Goal: Information Seeking & Learning: Learn about a topic

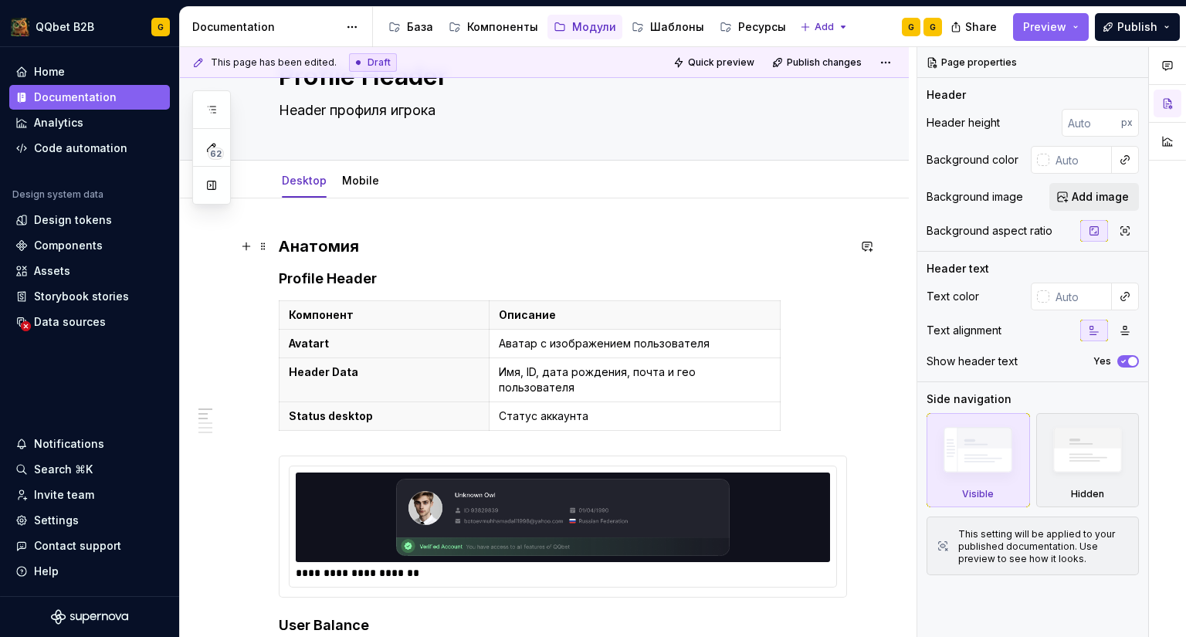
scroll to position [77, 0]
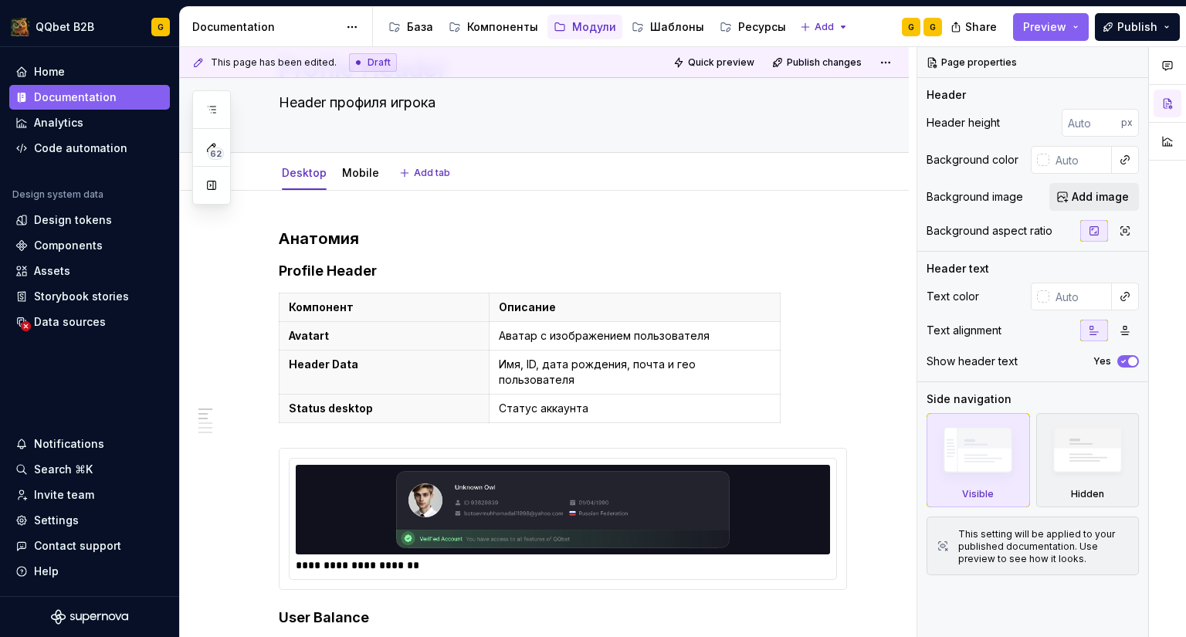
type textarea "*"
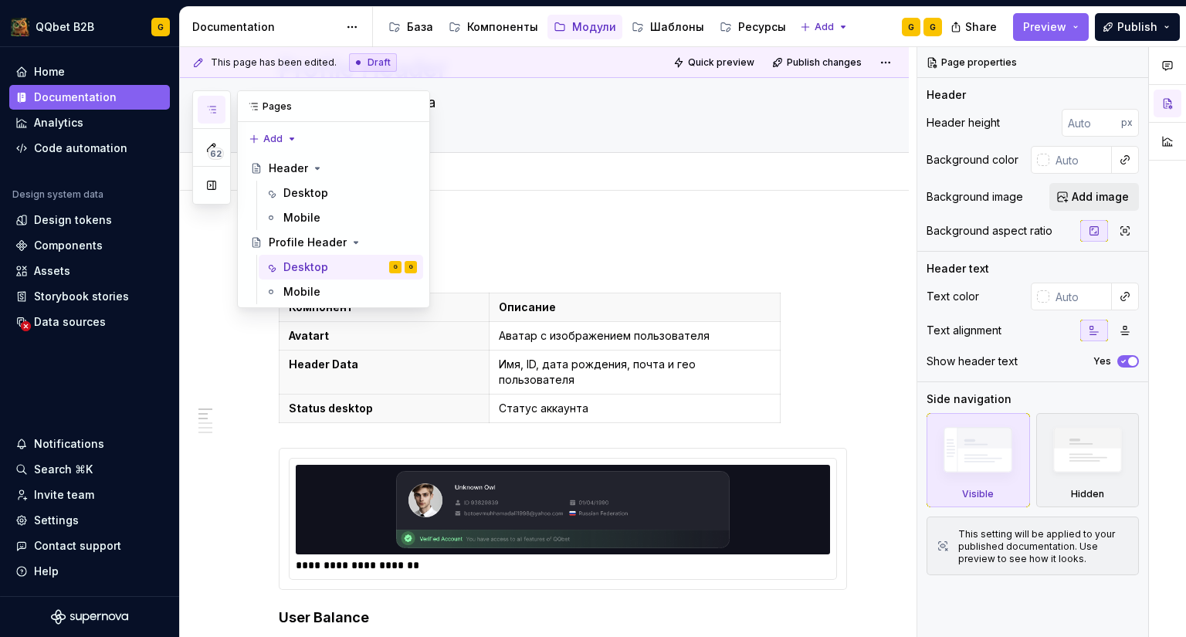
click at [218, 115] on button "button" at bounding box center [212, 110] width 28 height 28
click at [689, 395] on td "Статус аккаунта" at bounding box center [634, 409] width 291 height 29
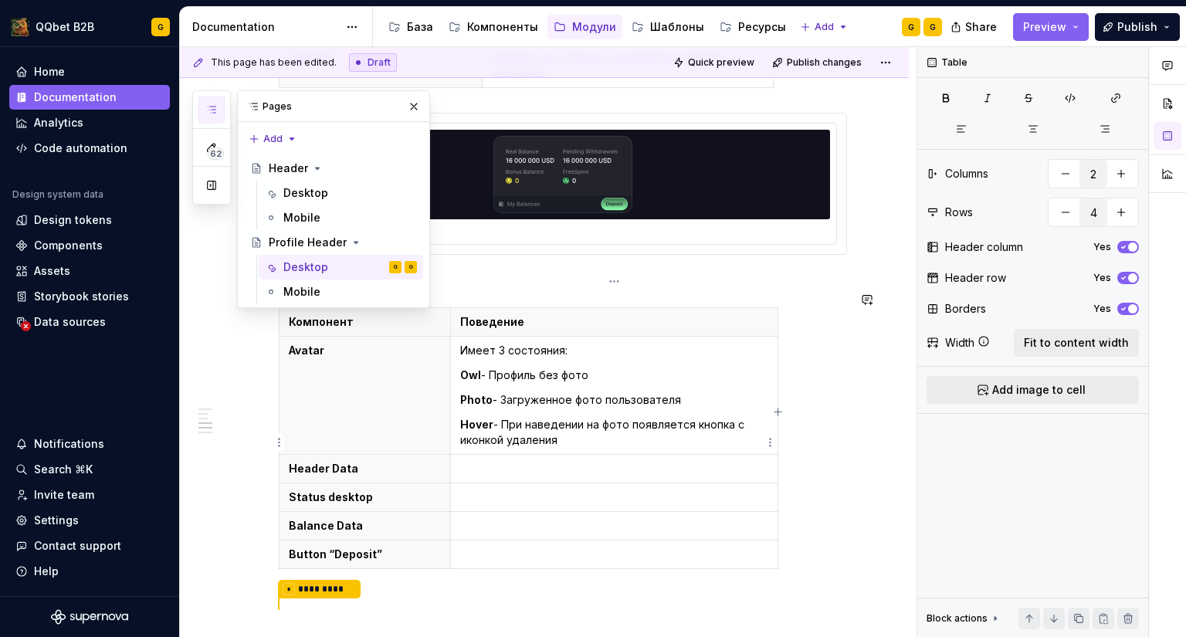
scroll to position [772, 0]
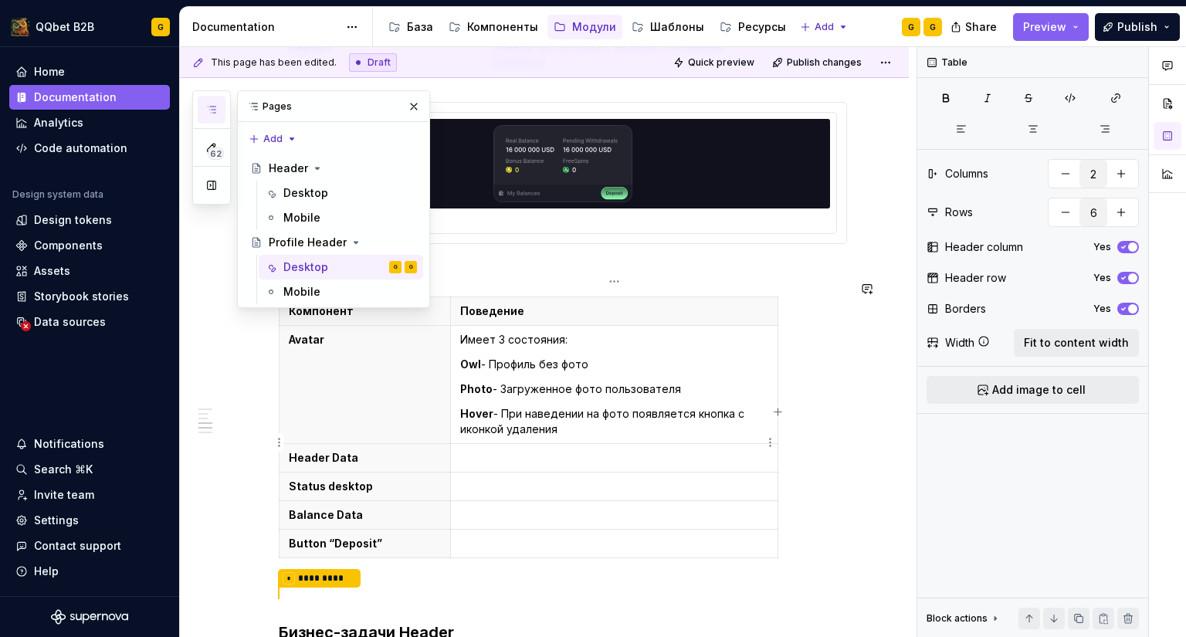
click at [493, 450] on p at bounding box center [614, 457] width 308 height 15
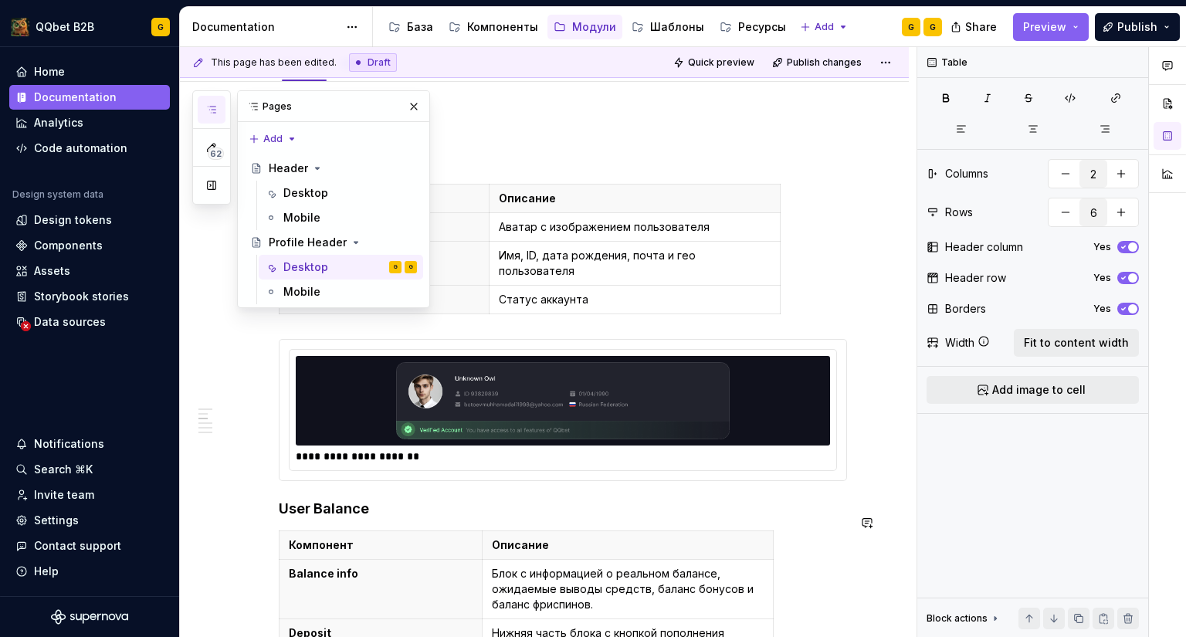
scroll to position [154, 0]
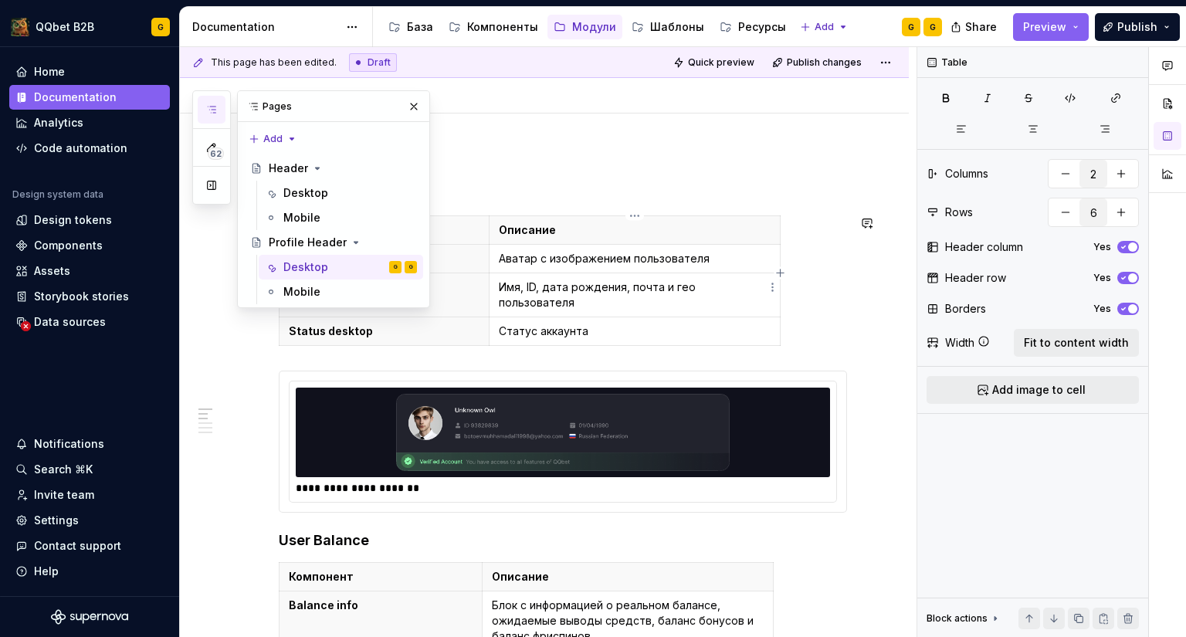
type input "4"
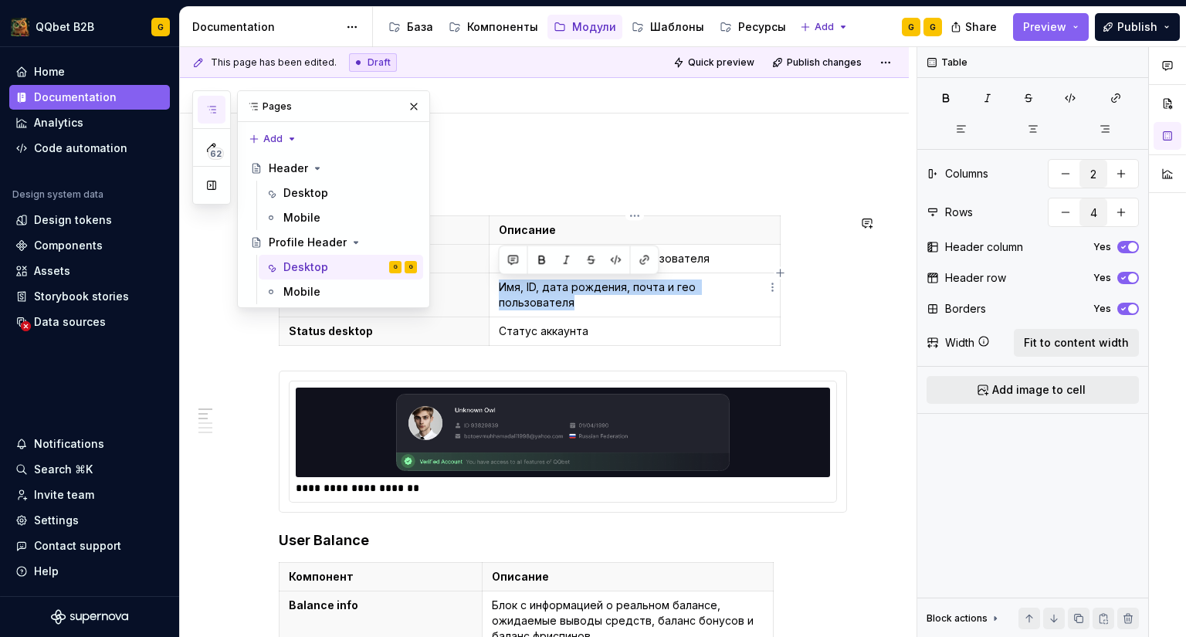
drag, startPoint x: 499, startPoint y: 283, endPoint x: 763, endPoint y: 282, distance: 264.0
click at [763, 282] on p "Имя, ID, дата рождения, почта и гео пользователя" at bounding box center [635, 294] width 272 height 31
copy p "Имя, ID, дата рождения, почта и гео пользователя"
click at [678, 323] on p "Статус аккаунта" at bounding box center [635, 330] width 272 height 15
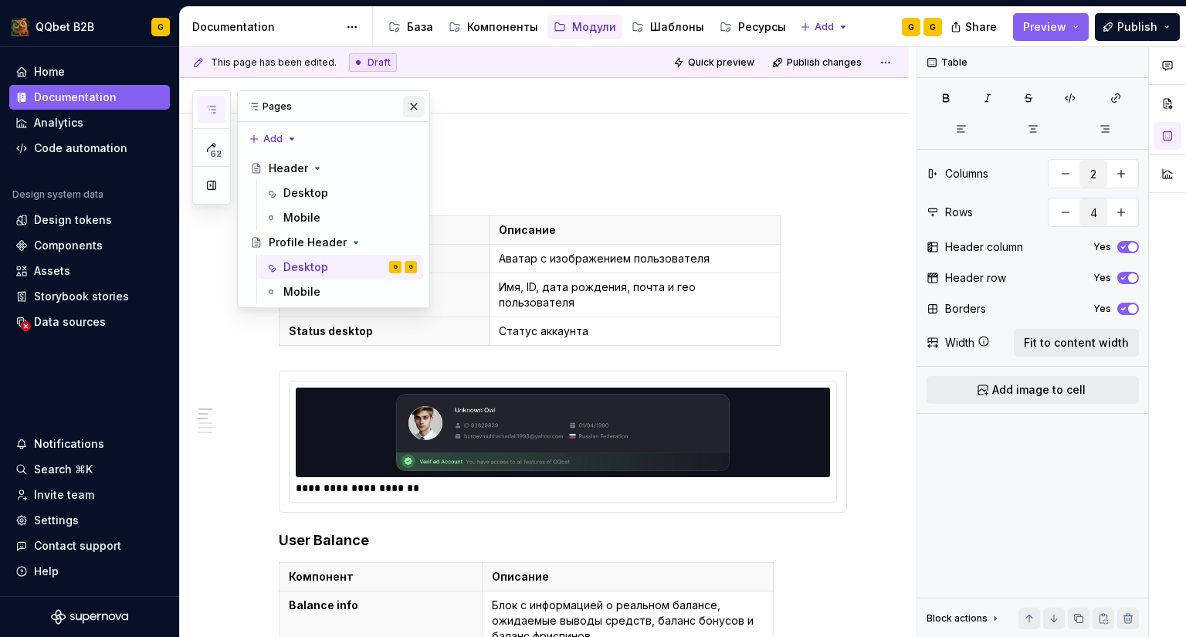
click at [423, 107] on button "button" at bounding box center [414, 107] width 22 height 22
type textarea "*"
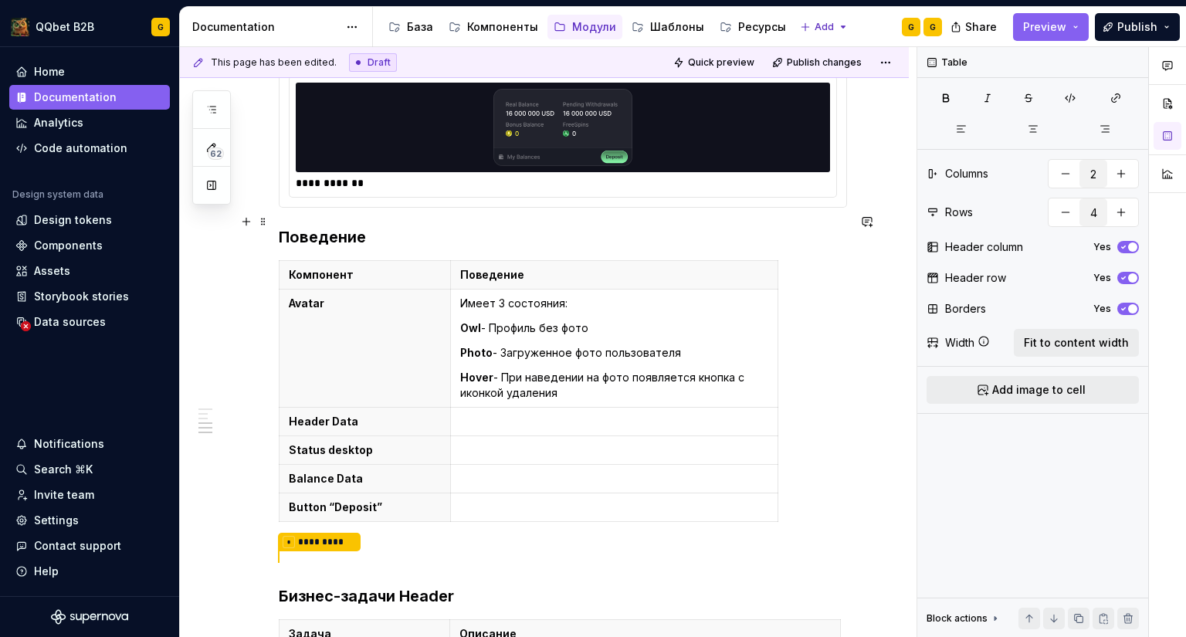
scroll to position [926, 0]
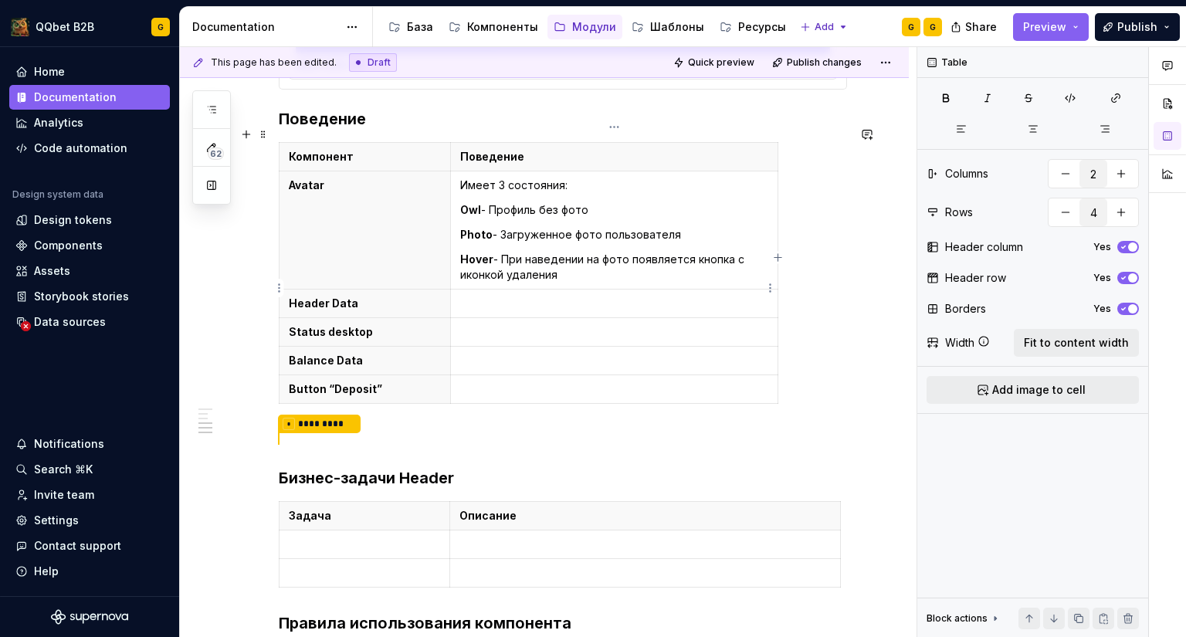
type input "6"
click at [478, 296] on p at bounding box center [614, 303] width 308 height 15
click at [471, 324] on p at bounding box center [614, 331] width 308 height 15
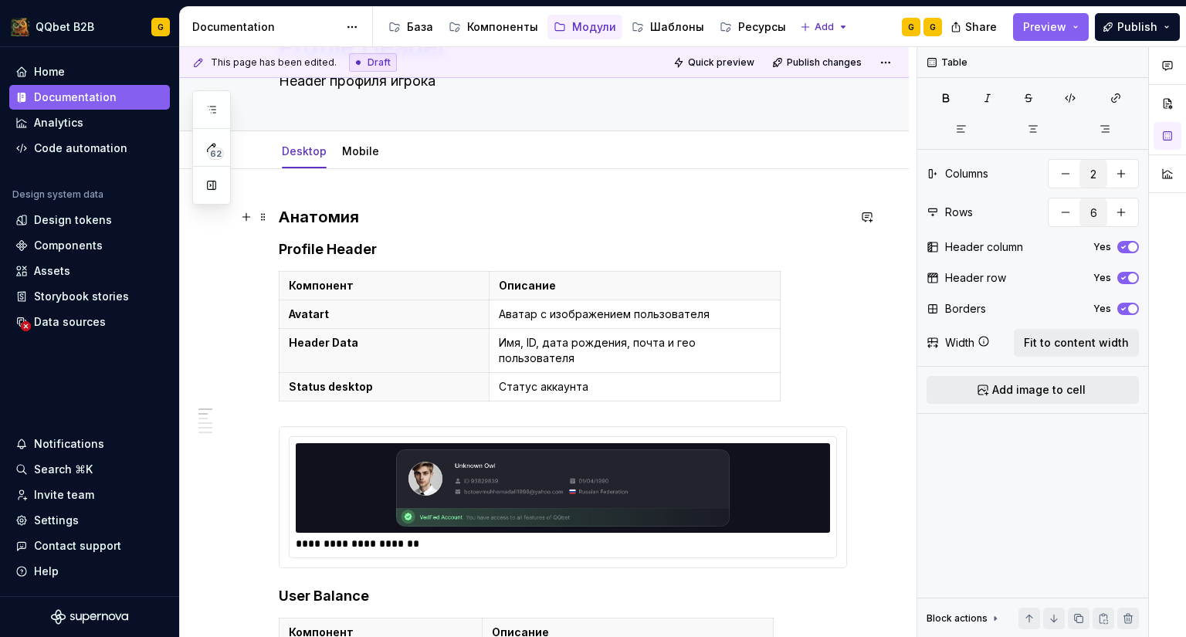
scroll to position [154, 0]
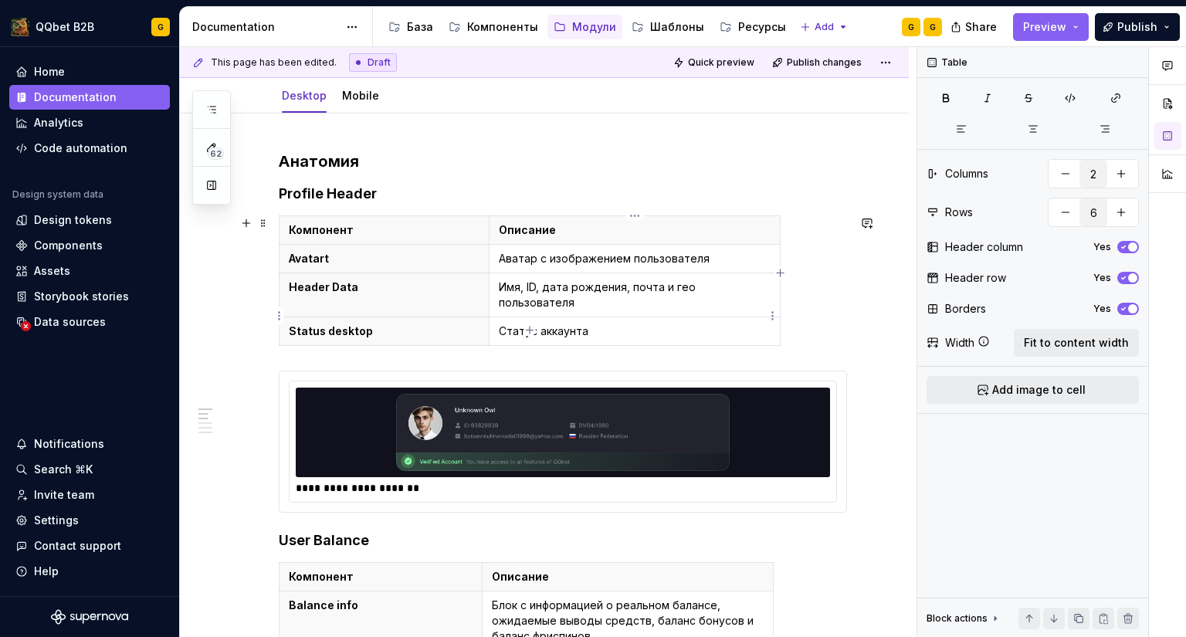
type input "4"
click at [667, 323] on p "Статус аккаунта" at bounding box center [635, 330] width 272 height 15
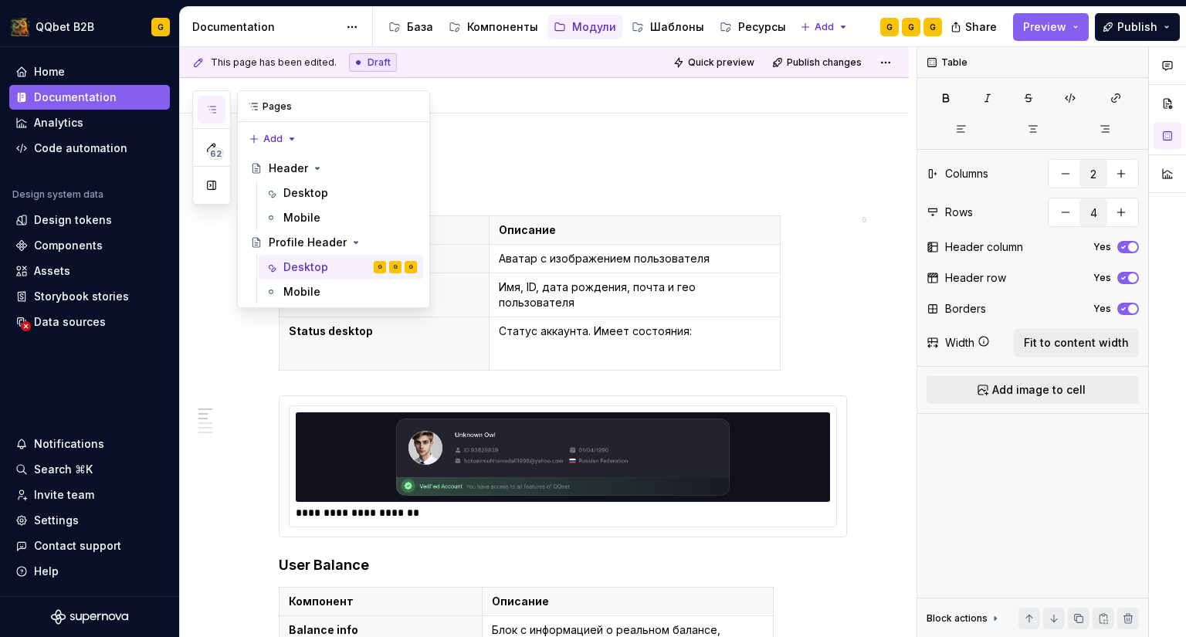
click at [212, 111] on icon "button" at bounding box center [211, 109] width 12 height 12
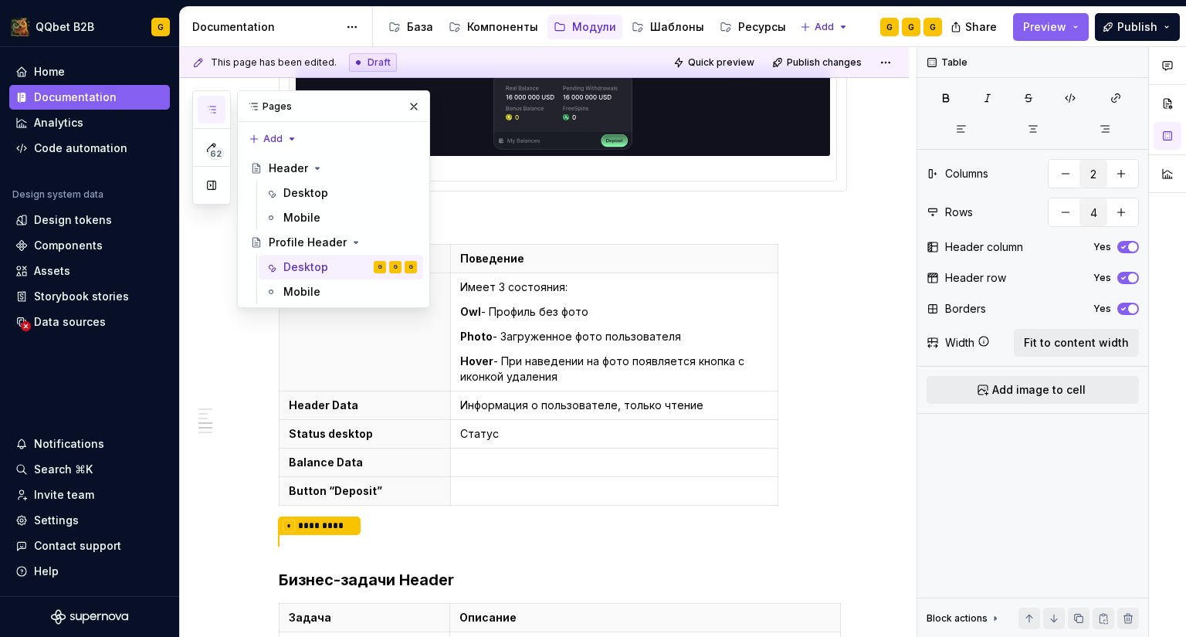
scroll to position [1081, 0]
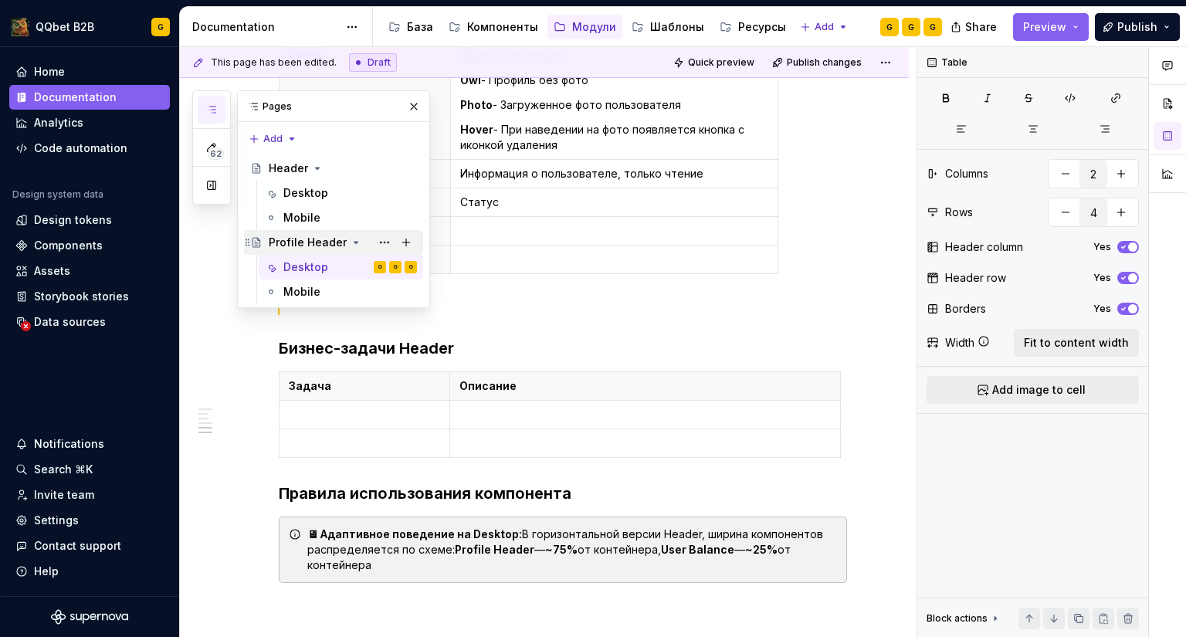
click at [321, 236] on div "Profile Header" at bounding box center [308, 242] width 78 height 15
click at [351, 243] on icon "Page tree" at bounding box center [356, 242] width 12 height 12
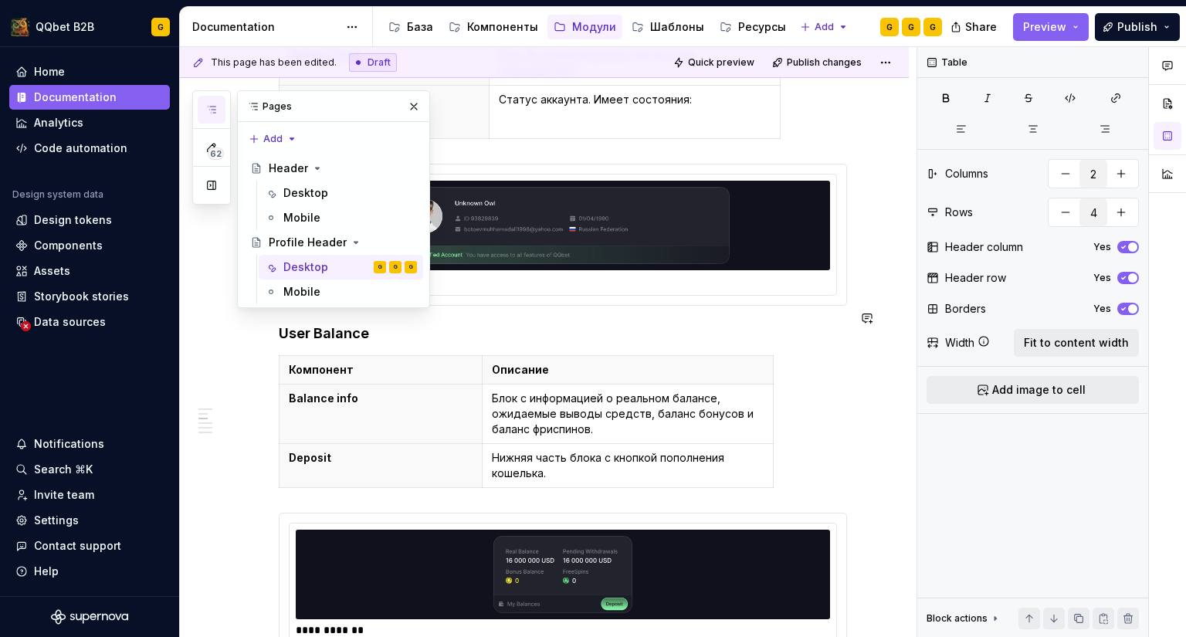
scroll to position [0, 0]
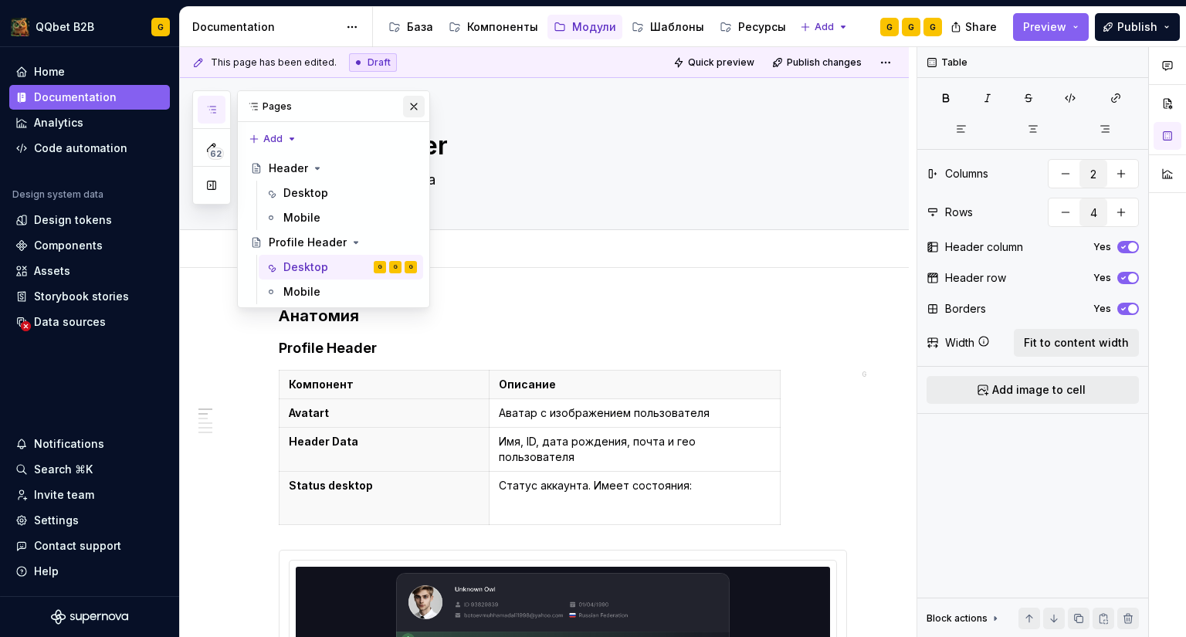
click at [409, 107] on button "button" at bounding box center [414, 107] width 22 height 22
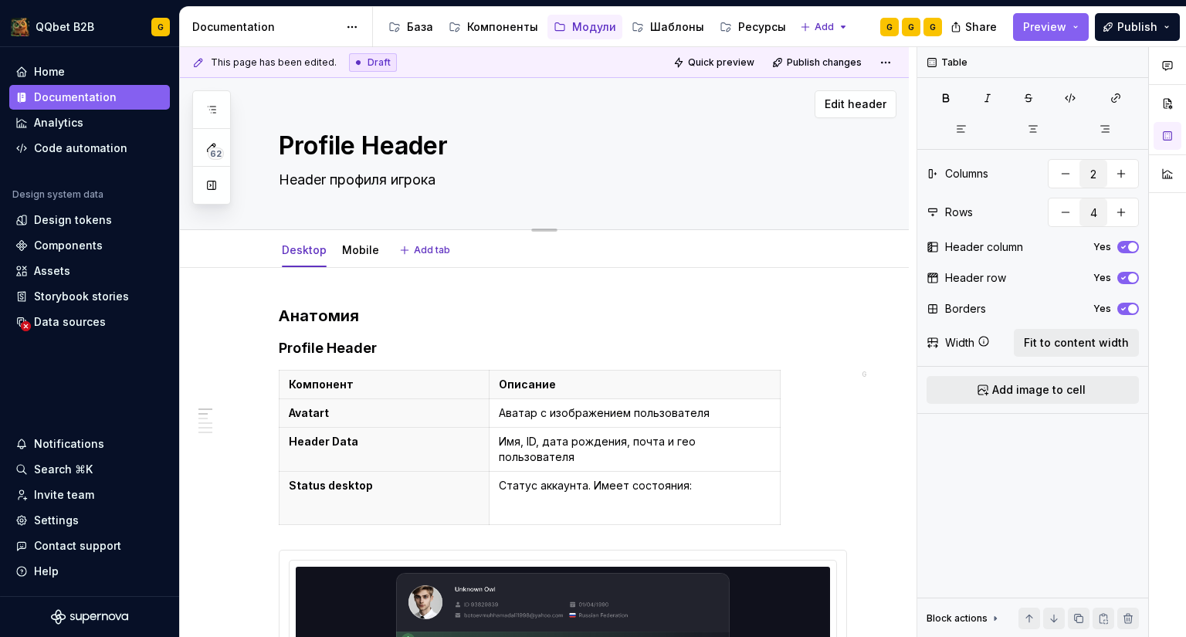
click at [353, 175] on textarea "Header профиля игрока" at bounding box center [560, 180] width 568 height 25
paste textarea "Компонент верхней части профиля пользователя. Отображает основную информацию о …"
type textarea "*"
type textarea "Компонент верхней части профиля пользователя. Отображает основную информацию о …"
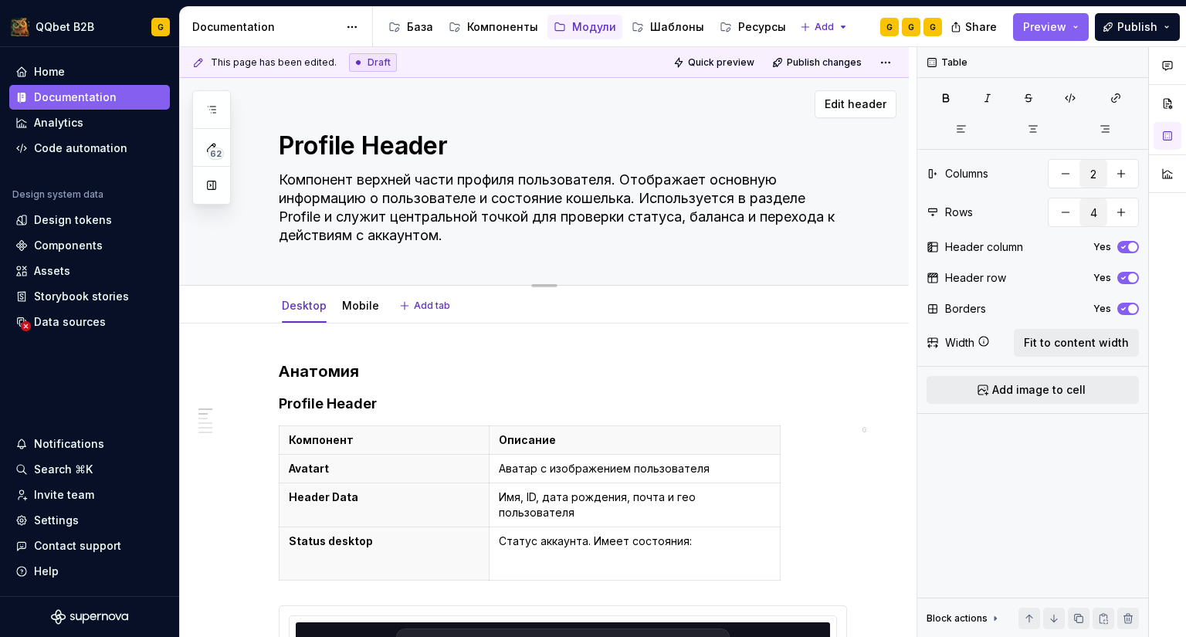
drag, startPoint x: 481, startPoint y: 228, endPoint x: 633, endPoint y: 190, distance: 156.7
click at [633, 190] on textarea "Компонент верхней части профиля пользователя. Отображает основную информацию о …" at bounding box center [560, 208] width 568 height 80
type textarea "*"
type textarea "Header профиля игрока"
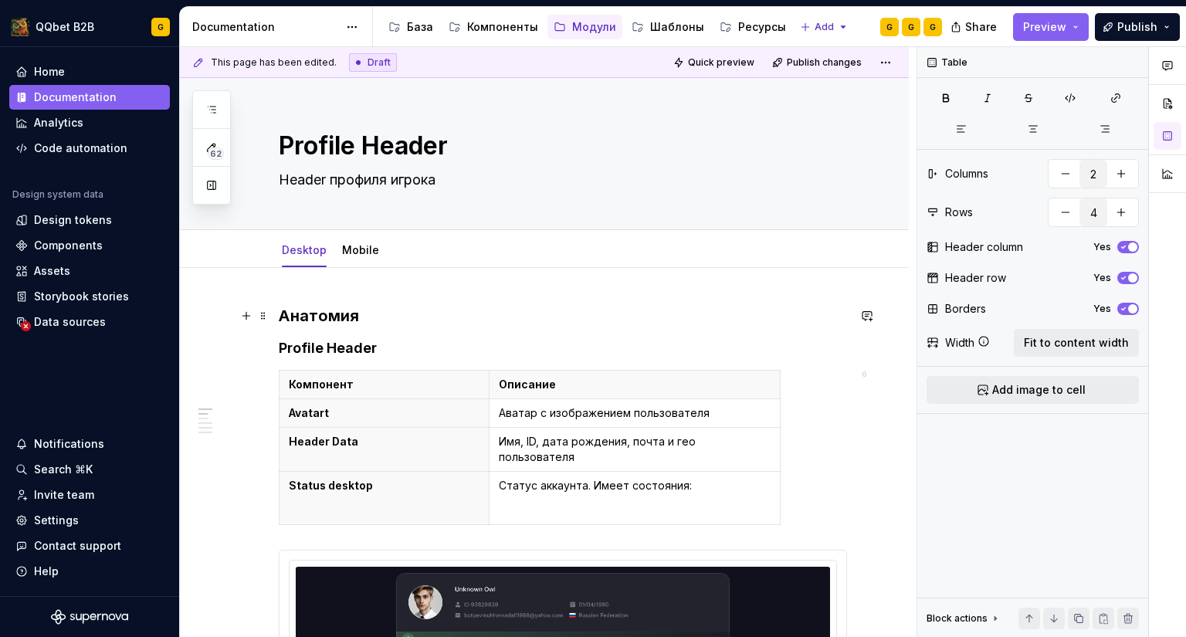
click at [361, 314] on h3 "Анатомия" at bounding box center [563, 316] width 568 height 22
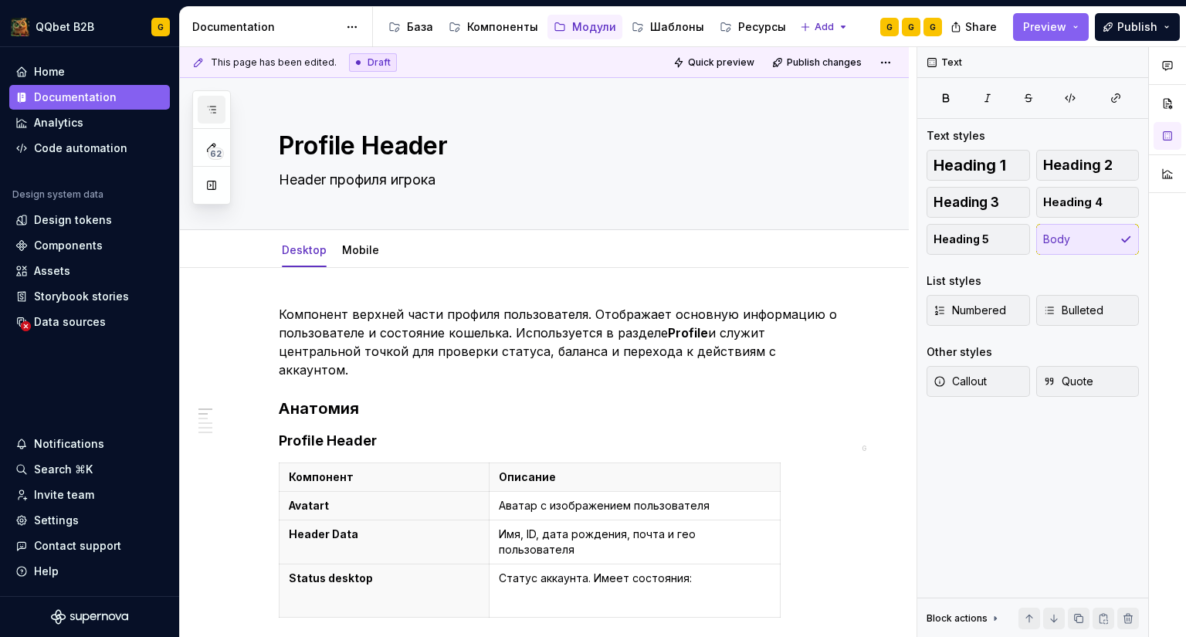
click at [214, 104] on icon "button" at bounding box center [211, 109] width 12 height 12
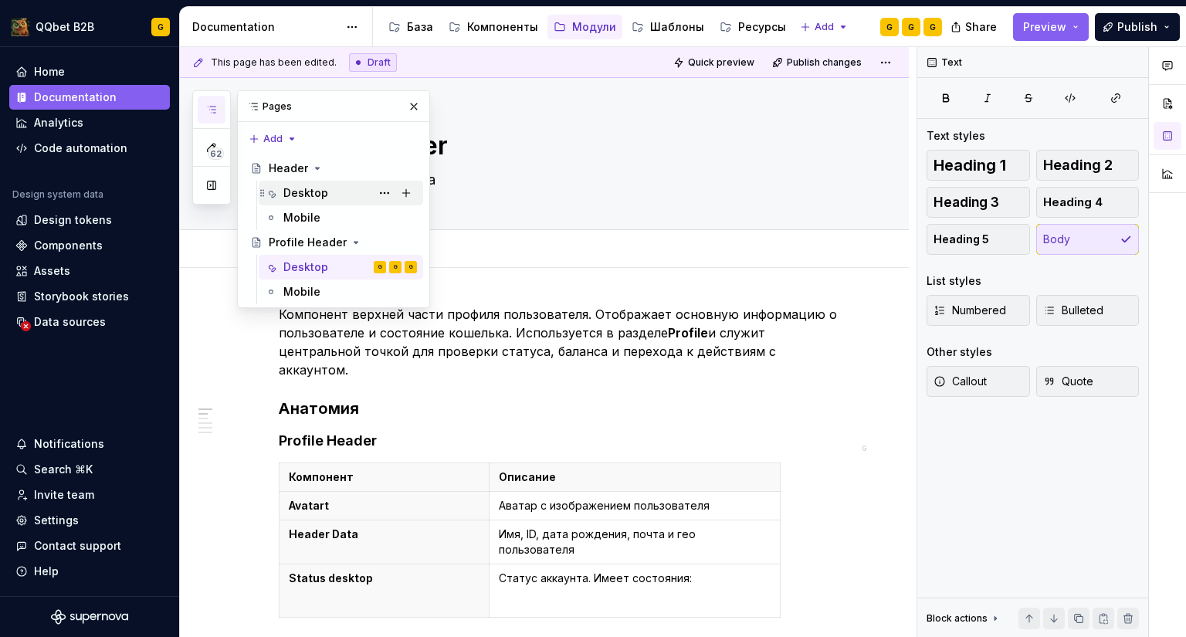
click at [298, 198] on div "Desktop" at bounding box center [305, 192] width 45 height 15
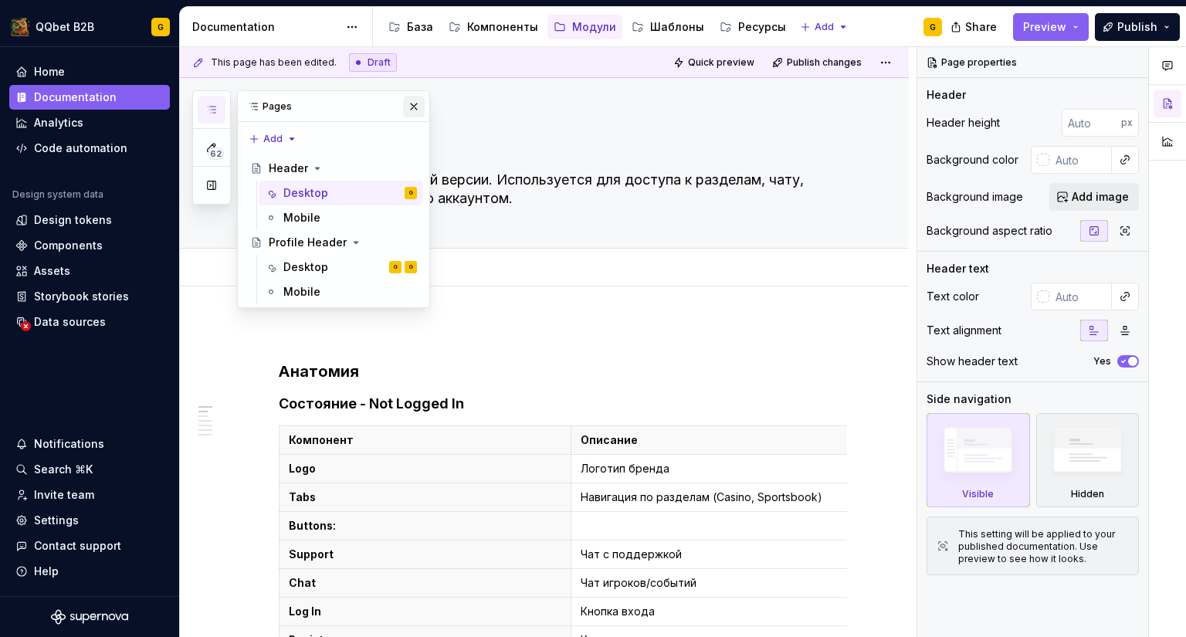
click at [415, 109] on button "button" at bounding box center [414, 107] width 22 height 22
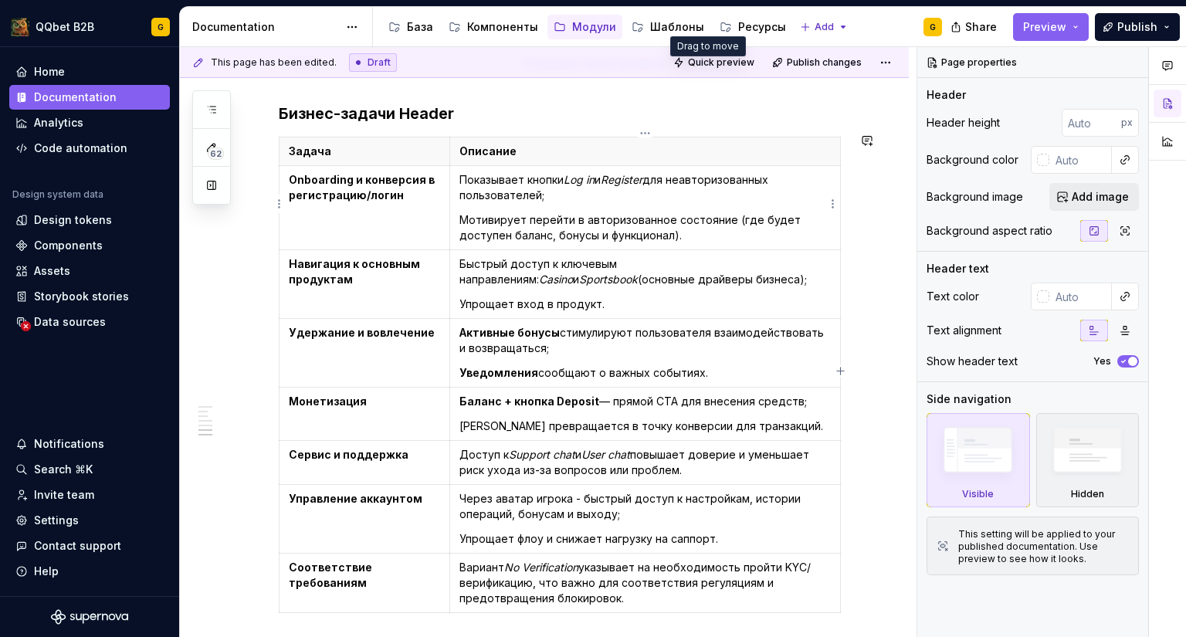
scroll to position [1853, 0]
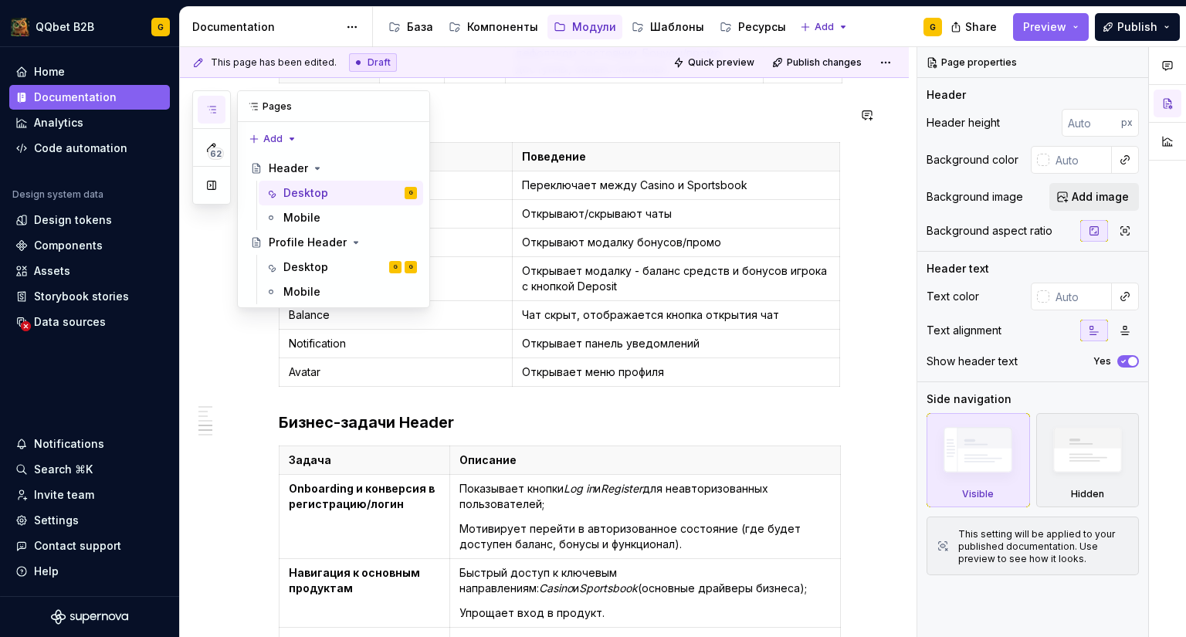
click at [220, 106] on button "button" at bounding box center [212, 110] width 28 height 28
click at [337, 269] on div "Desktop G G" at bounding box center [350, 267] width 134 height 22
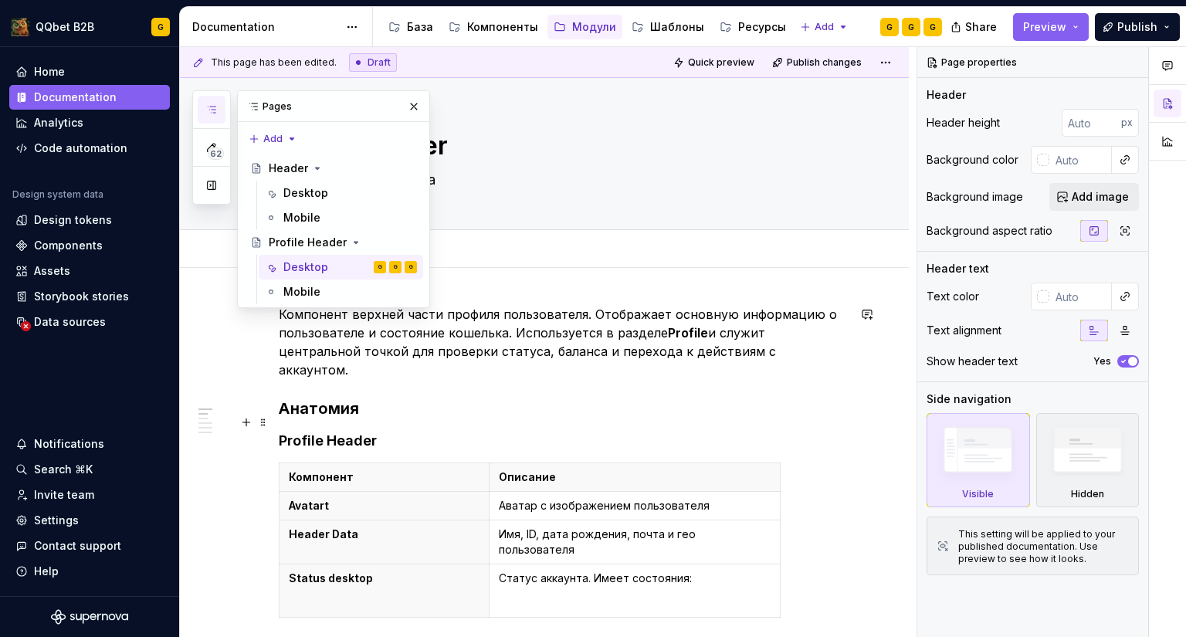
scroll to position [232, 0]
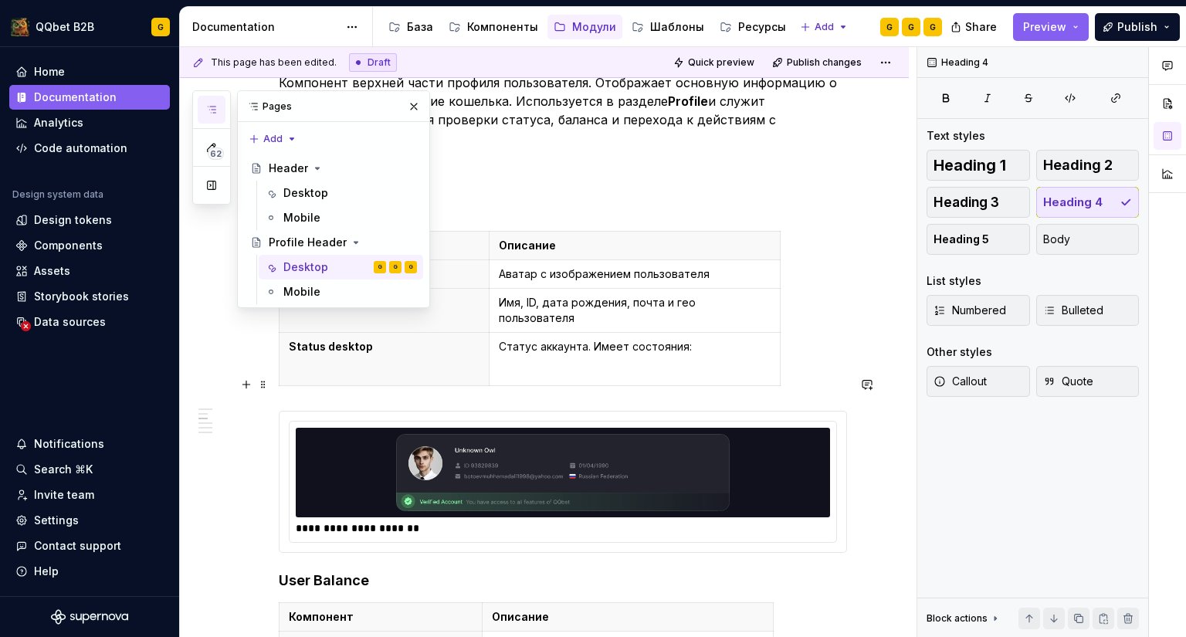
scroll to position [463, 0]
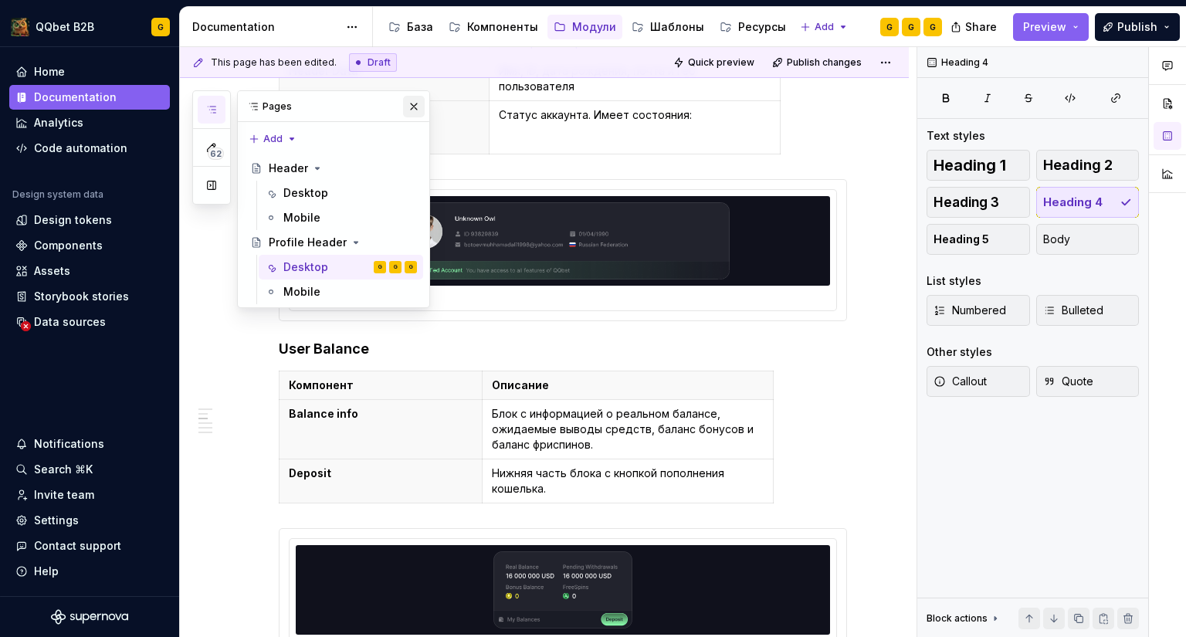
click at [414, 101] on button "button" at bounding box center [414, 107] width 22 height 22
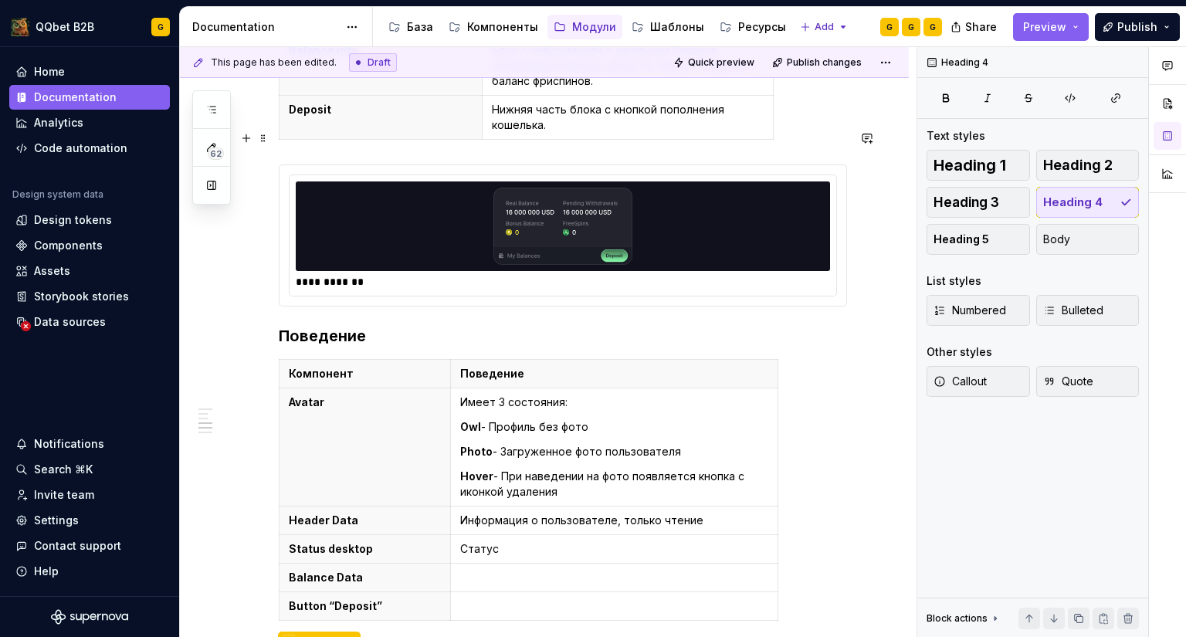
scroll to position [1081, 0]
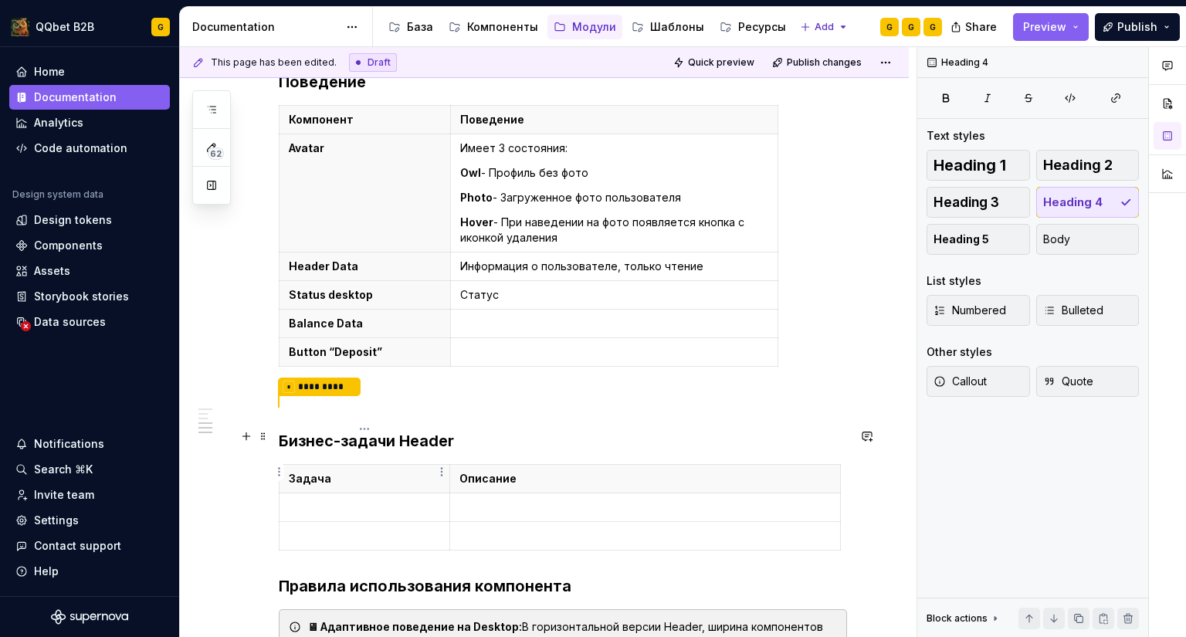
click at [326, 500] on p at bounding box center [364, 507] width 151 height 15
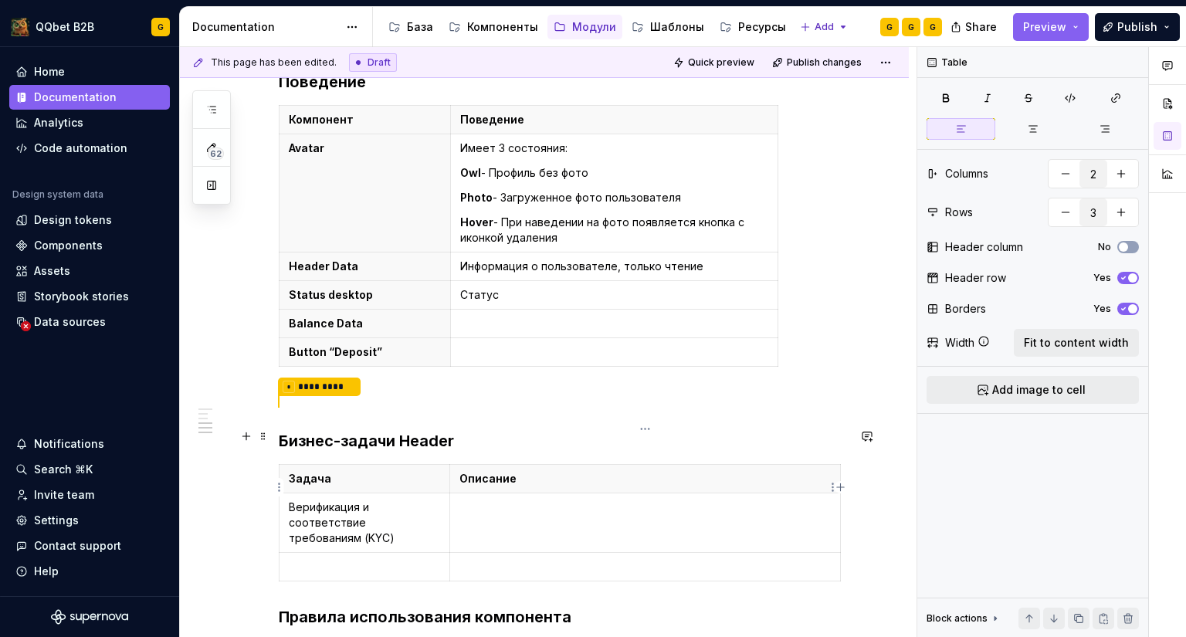
click at [503, 500] on p at bounding box center [644, 507] width 371 height 15
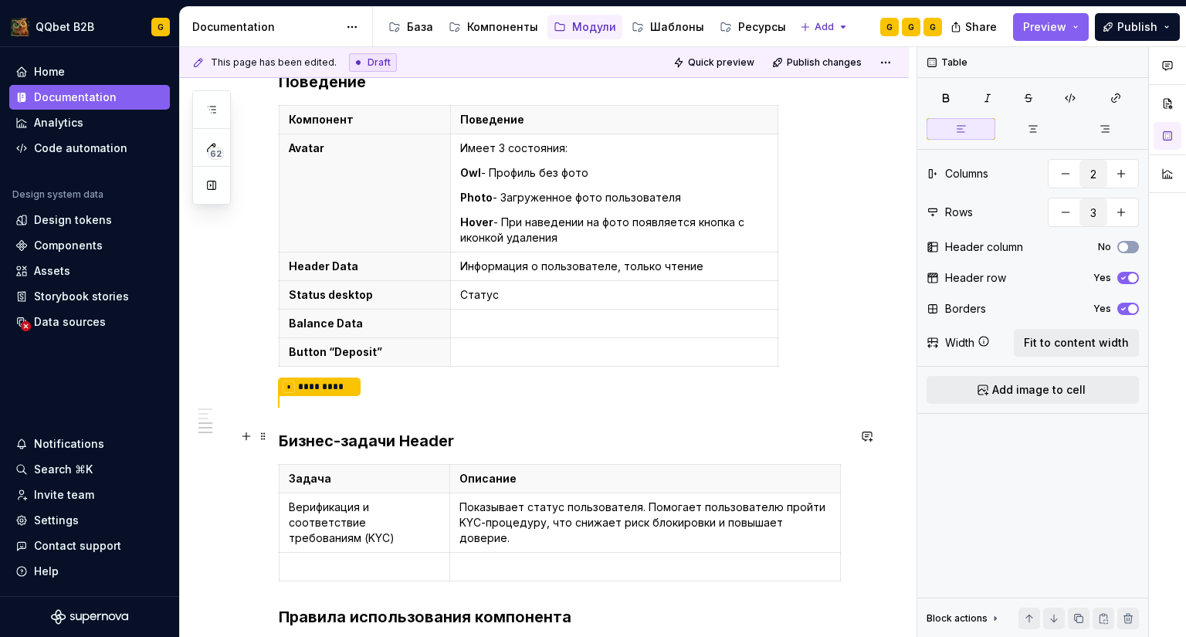
scroll to position [1235, 0]
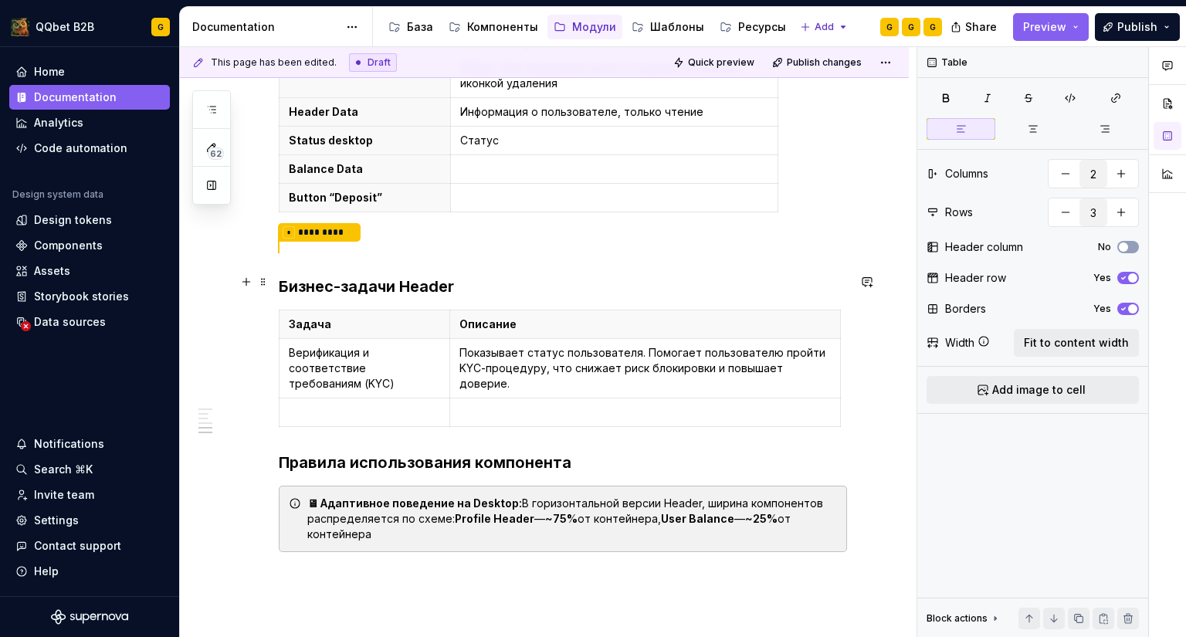
click at [347, 405] on p at bounding box center [364, 412] width 151 height 15
type textarea "*"
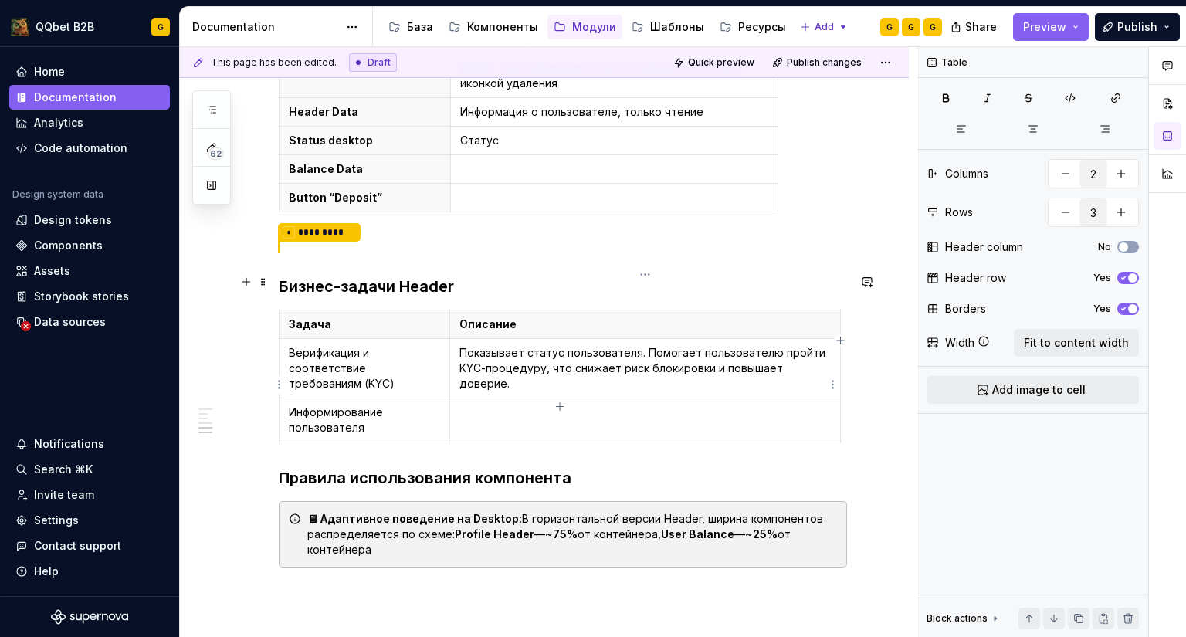
click at [530, 398] on td at bounding box center [644, 420] width 391 height 44
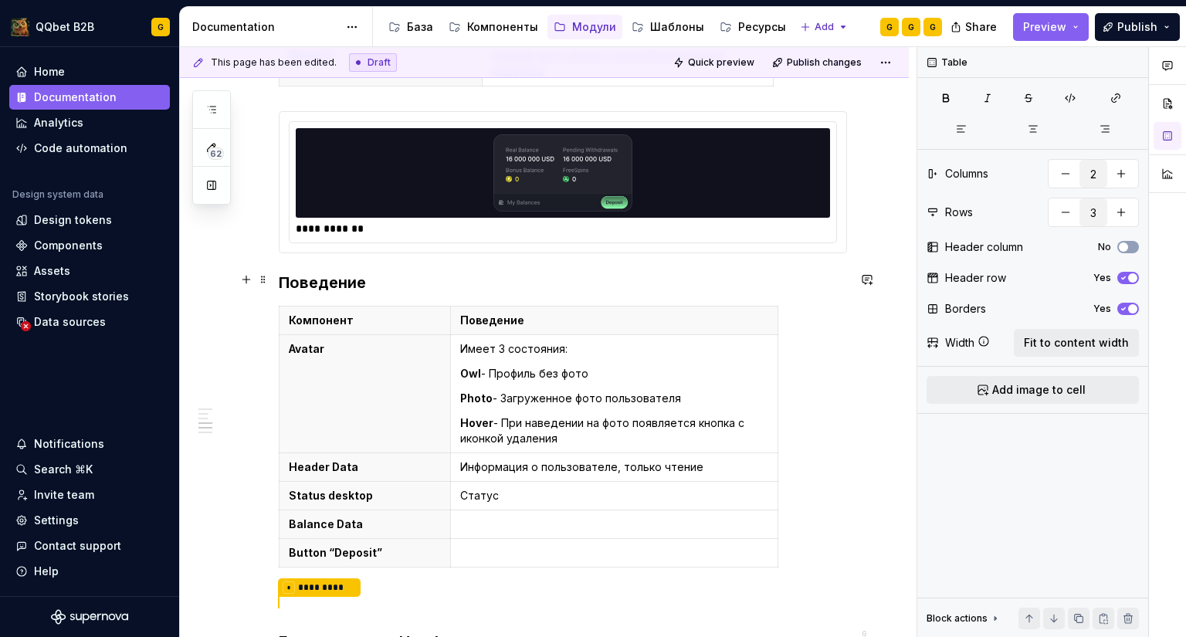
scroll to position [1185, 0]
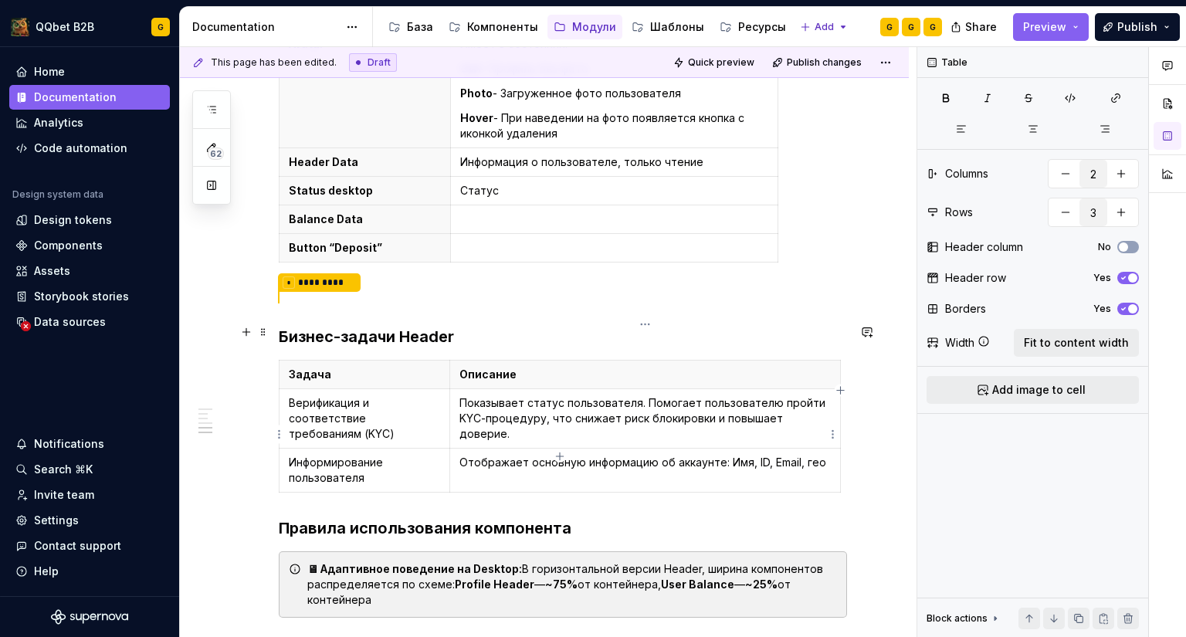
click at [798, 455] on p "Отображает основную информацию об аккаунте: Имя, ID, Email, гео" at bounding box center [644, 462] width 371 height 15
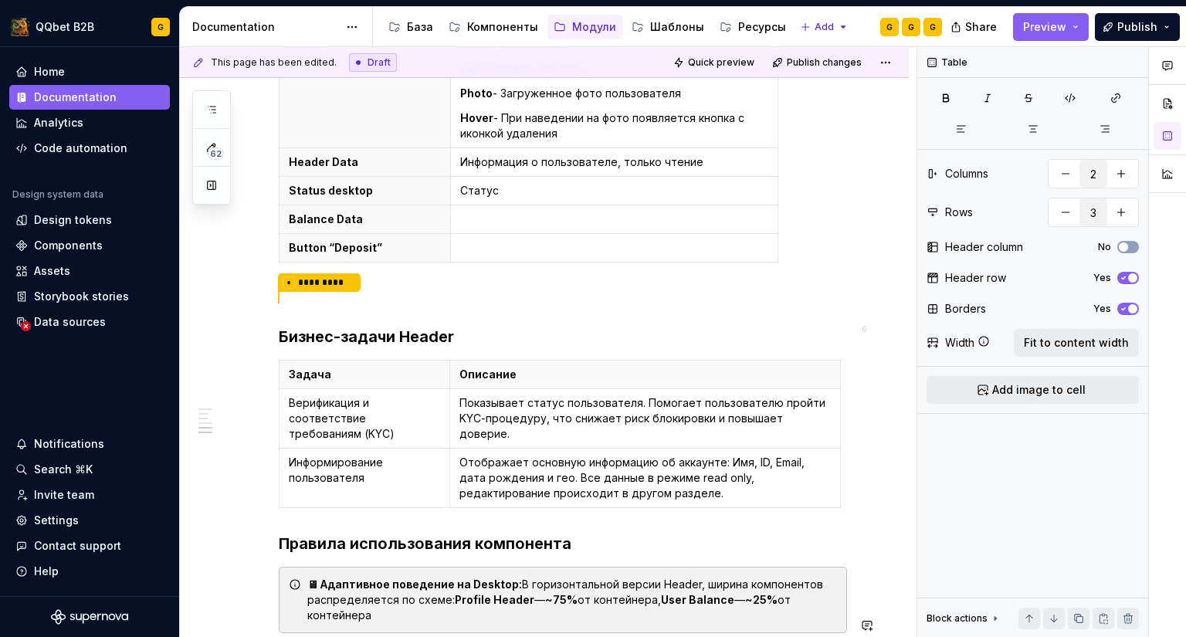
type textarea "*"
click at [279, 439] on html "QQbet B2B G Home Documentation Analytics Code automation Design system data Des…" at bounding box center [593, 318] width 1186 height 637
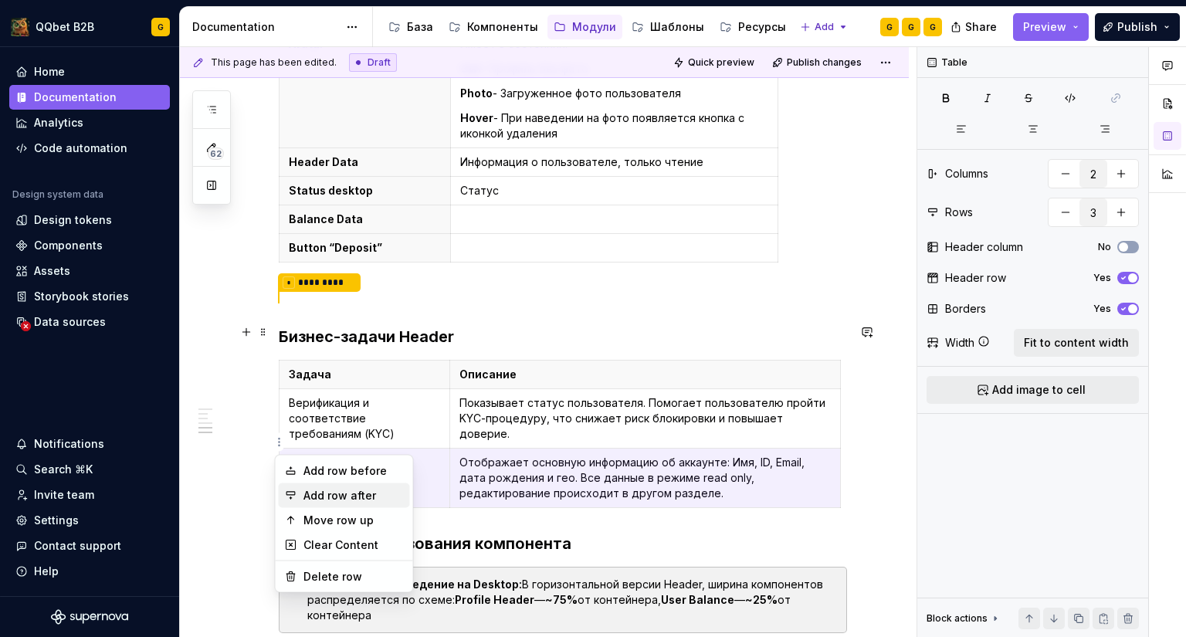
click at [320, 499] on div "Add row after" at bounding box center [353, 495] width 100 height 15
type input "4"
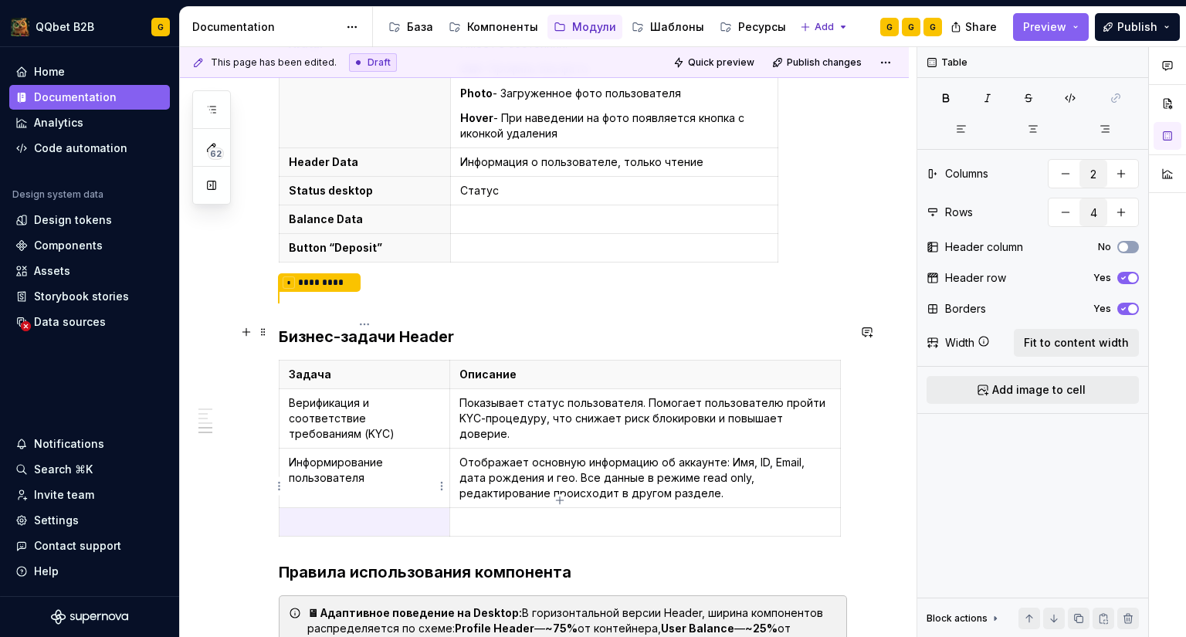
click at [387, 514] on p at bounding box center [364, 521] width 151 height 15
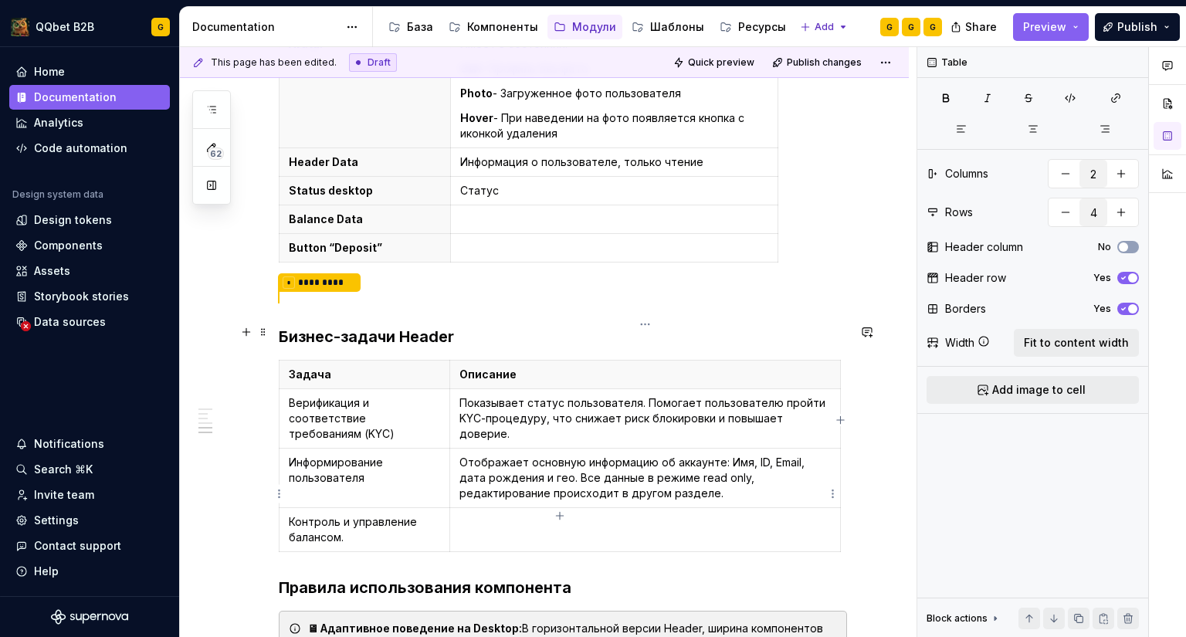
click at [547, 508] on td at bounding box center [644, 530] width 391 height 44
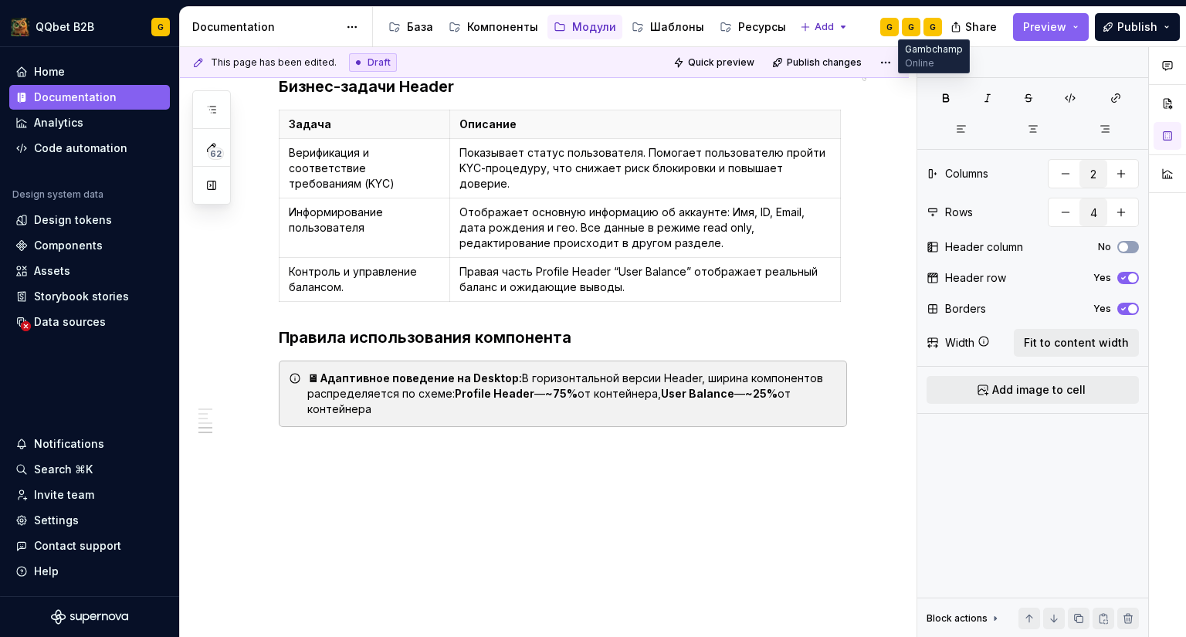
click at [936, 20] on div "G" at bounding box center [932, 27] width 19 height 19
click at [215, 111] on icon "button" at bounding box center [211, 109] width 12 height 12
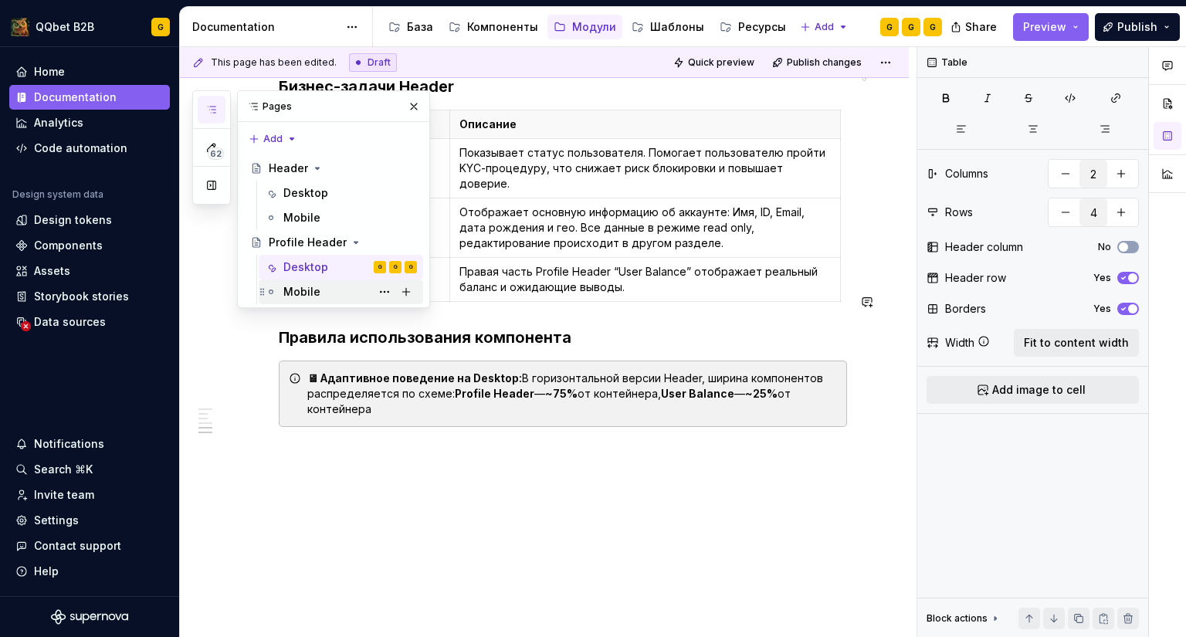
click at [350, 296] on div "Mobile" at bounding box center [350, 292] width 134 height 22
click at [327, 286] on div "Mobile" at bounding box center [350, 292] width 134 height 22
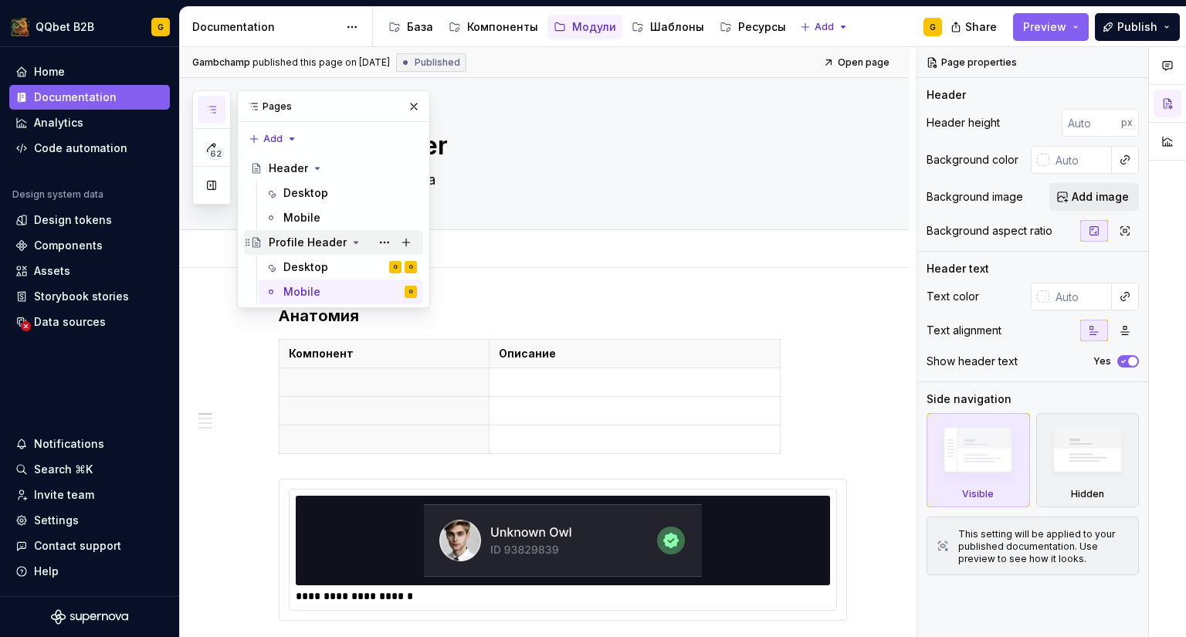
click at [350, 243] on icon "Page tree" at bounding box center [356, 242] width 12 height 12
click at [0, 0] on button "Page tree" at bounding box center [0, 0] width 0 height 0
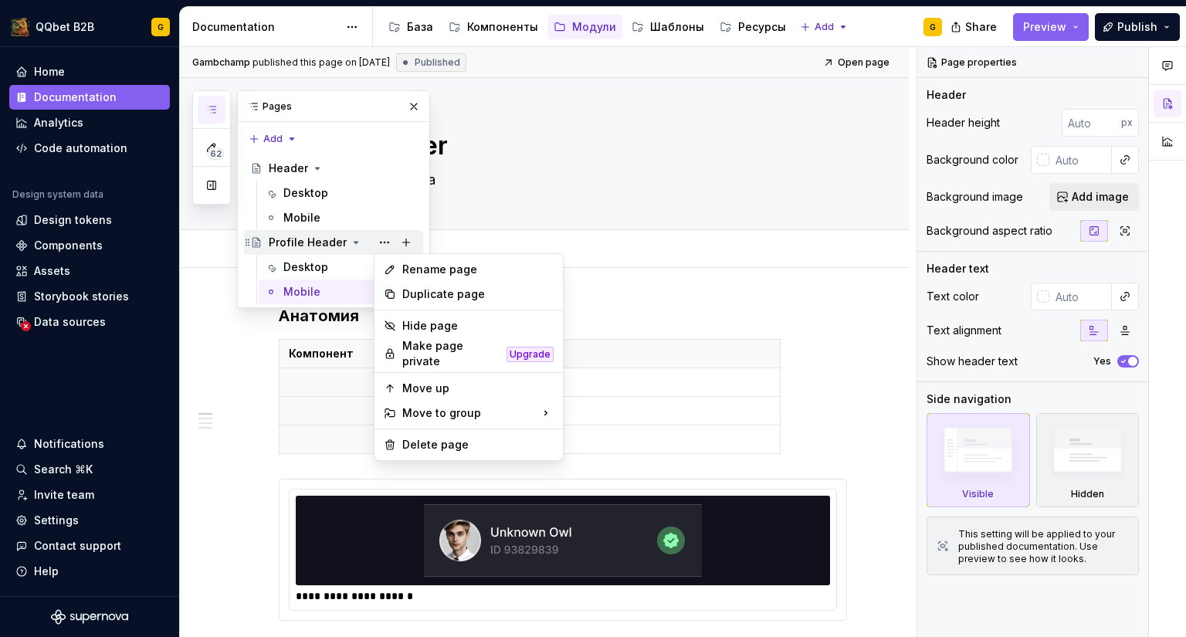
click at [297, 240] on div "62 Pages Add Accessibility guide for tree Page tree. Navigate the tree with the…" at bounding box center [311, 199] width 238 height 218
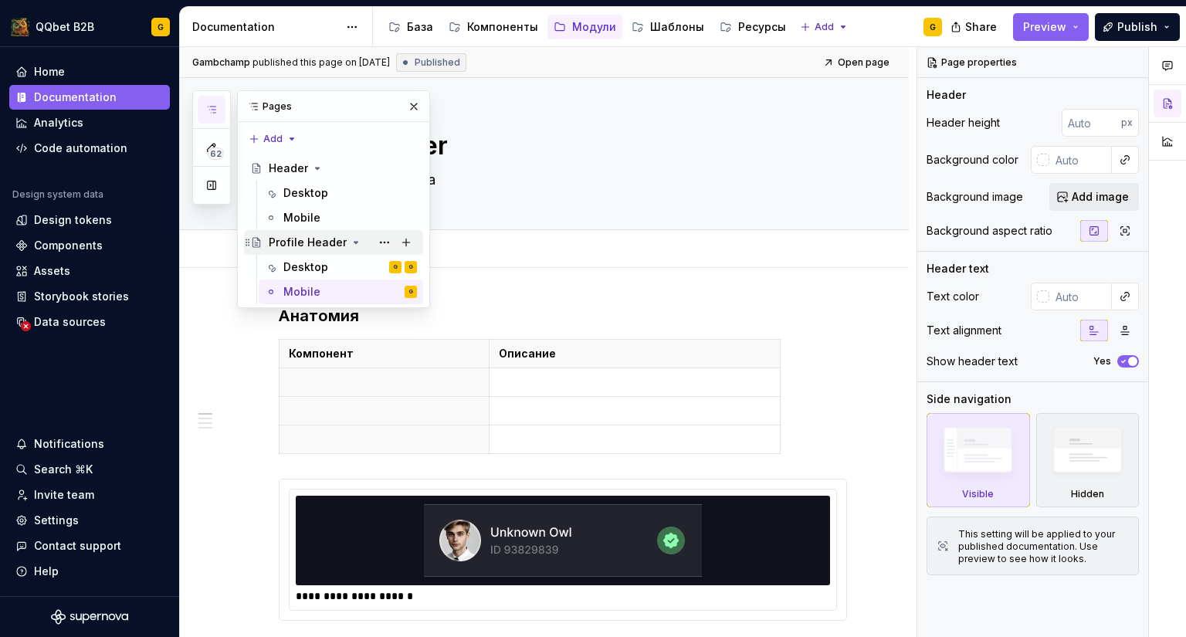
click at [279, 238] on div "Profile Header" at bounding box center [308, 242] width 78 height 15
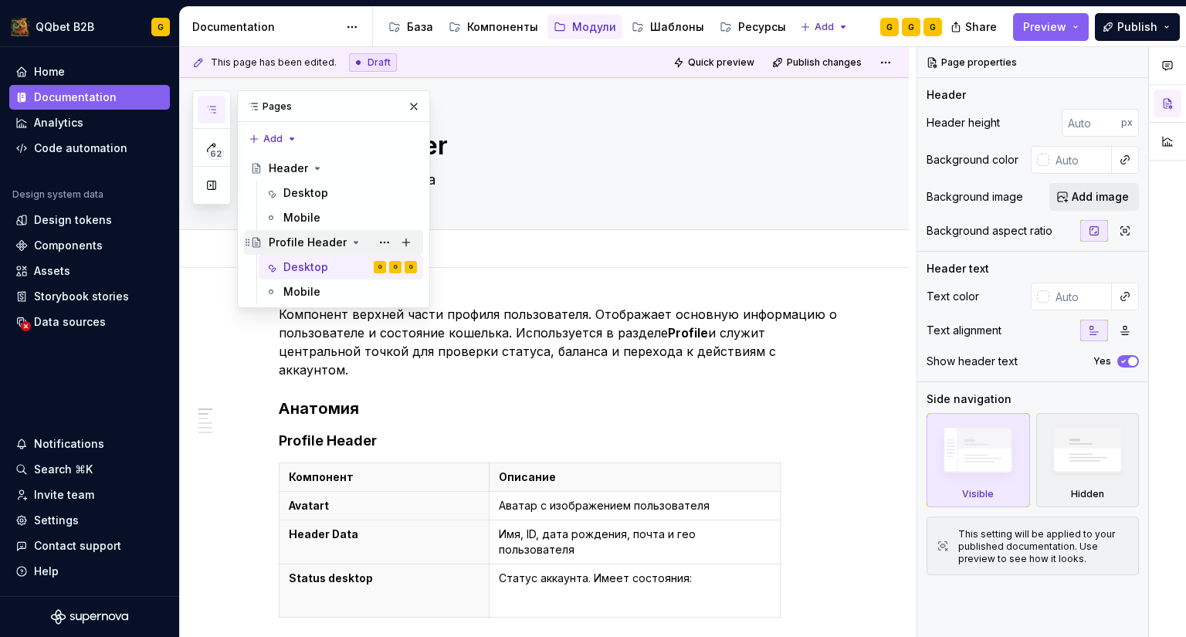
click at [249, 238] on icon "Page tree" at bounding box center [248, 242] width 12 height 12
type textarea "*"
